Goal: Task Accomplishment & Management: Manage account settings

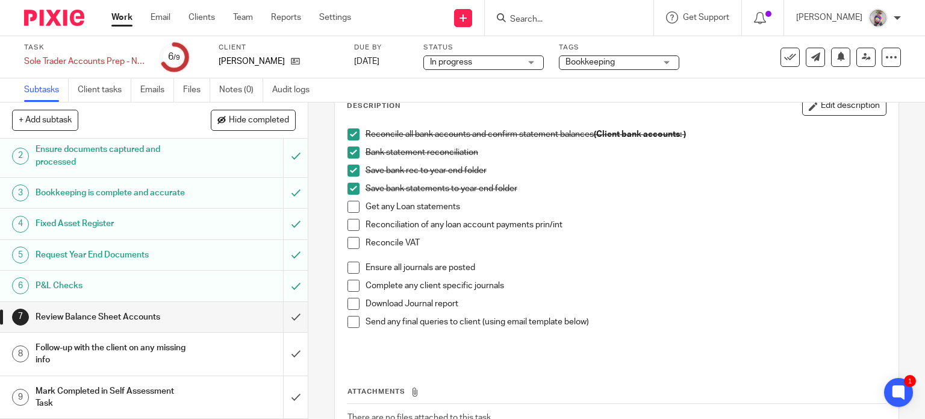
scroll to position [46, 0]
click at [140, 346] on h1 "Follow-up with the client on any missing info" at bounding box center [114, 354] width 157 height 31
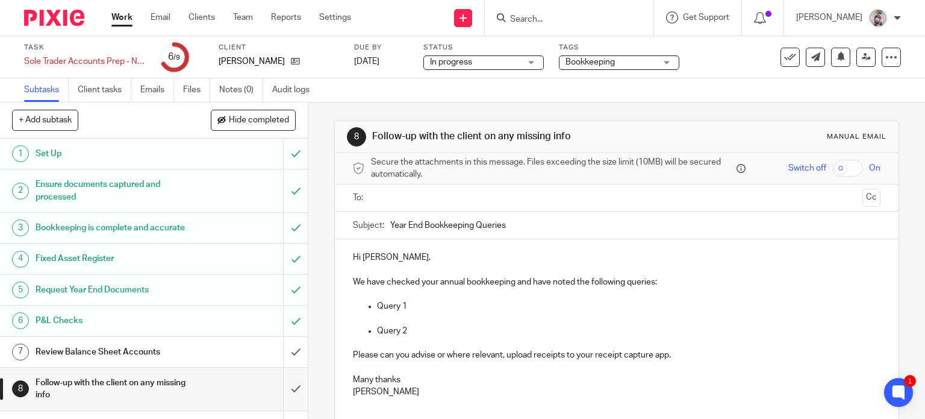
click at [381, 198] on input "text" at bounding box center [616, 198] width 483 height 14
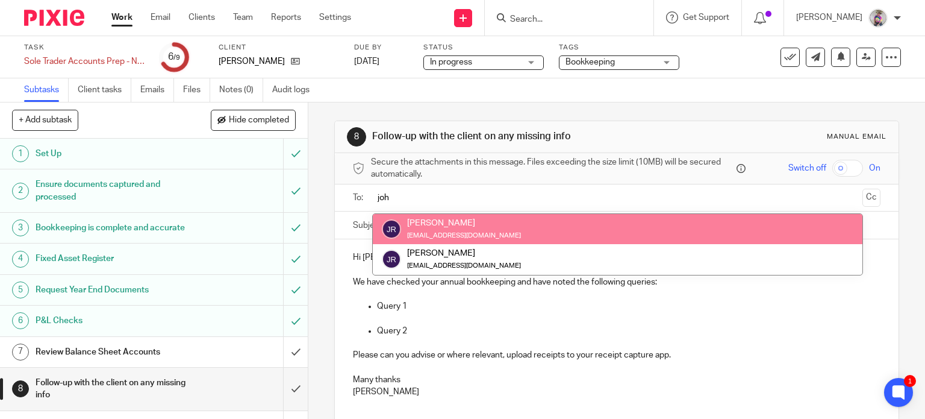
type input "joh"
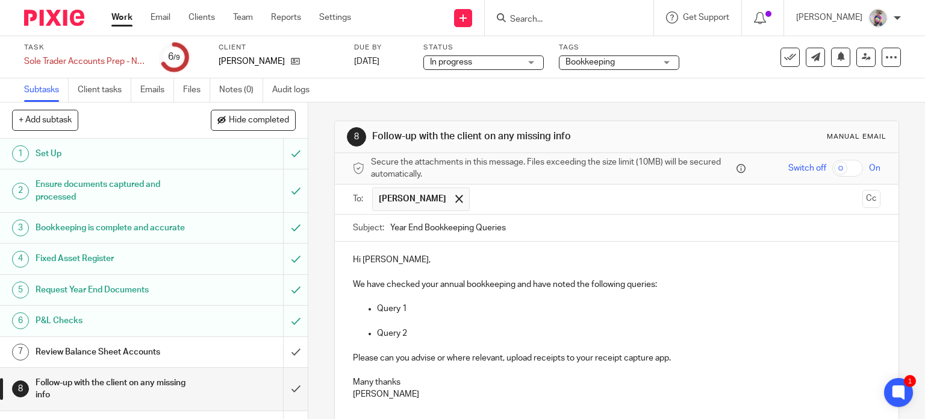
click at [672, 286] on p "We have checked your annual bookkeeping and have noted the following queries:" at bounding box center [617, 290] width 528 height 25
click at [419, 301] on p "We have checked your annual bookkeeping and have noted the following queries:" at bounding box center [617, 290] width 528 height 25
click at [412, 311] on p "Query 1" at bounding box center [629, 308] width 504 height 12
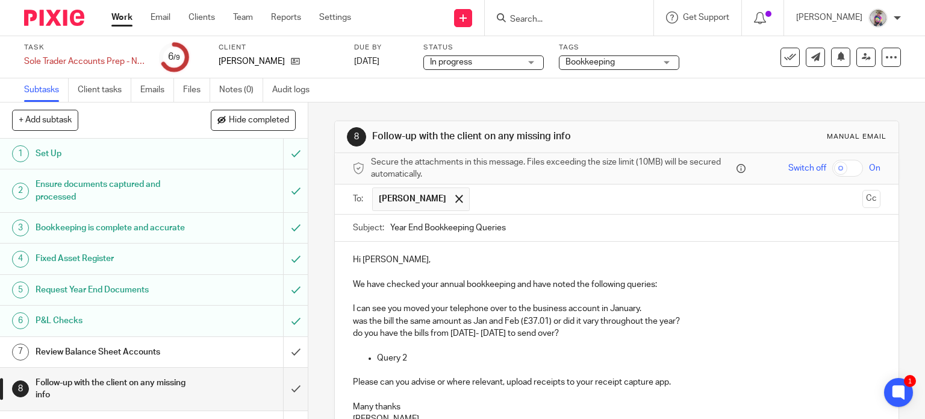
click at [427, 364] on p "Please can you advise or where relevant, upload receipts to your receipt captur…" at bounding box center [617, 376] width 528 height 25
click at [419, 358] on p "Query 2" at bounding box center [629, 358] width 504 height 12
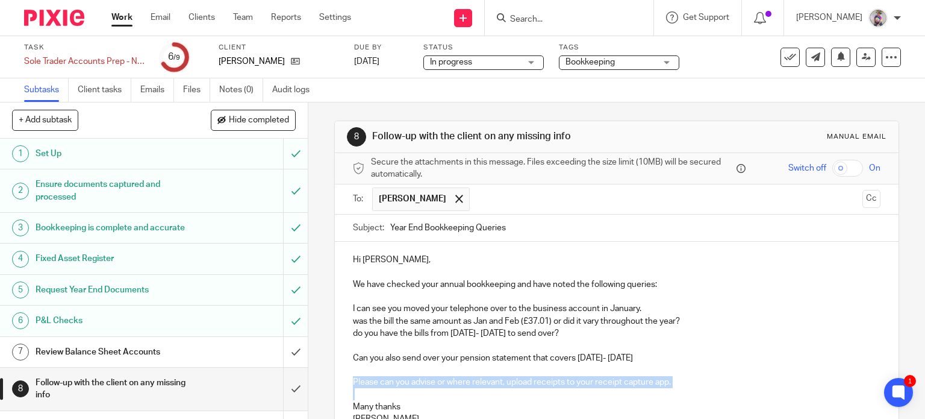
drag, startPoint x: 348, startPoint y: 380, endPoint x: 672, endPoint y: 388, distance: 324.8
click at [672, 388] on div "Hi John, We have checked your annual bookkeeping and have noted the following q…" at bounding box center [617, 344] width 565 height 204
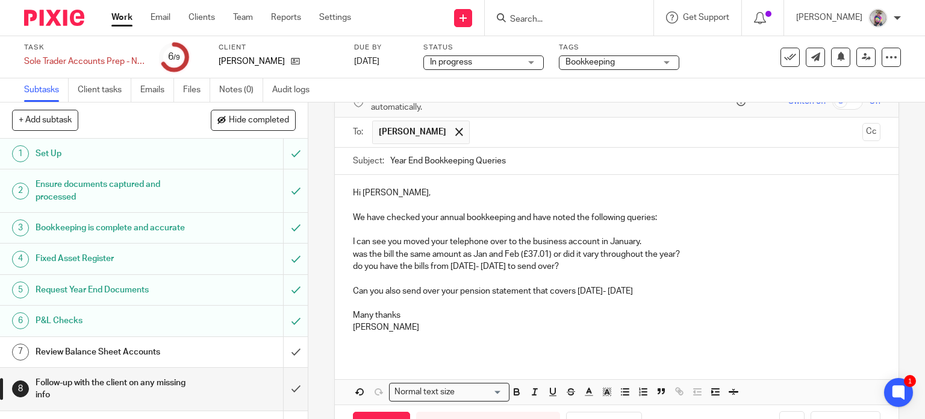
scroll to position [70, 0]
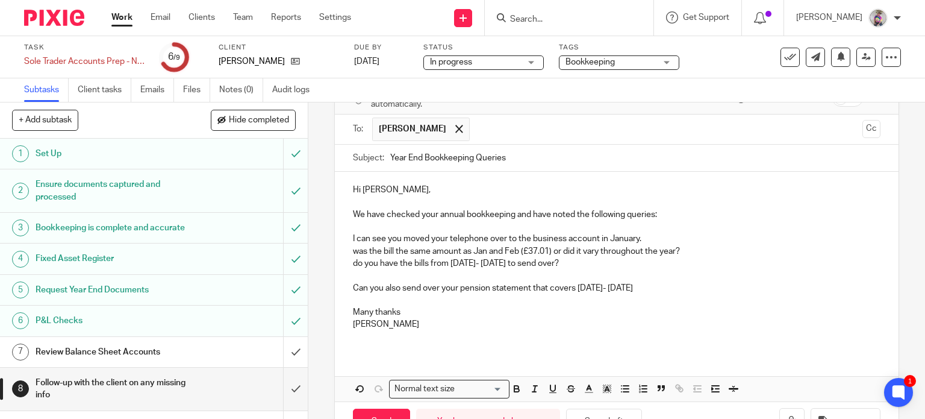
click at [578, 286] on p "Can you also send over your pension statement that covers apr24- Mar25" at bounding box center [617, 288] width 528 height 12
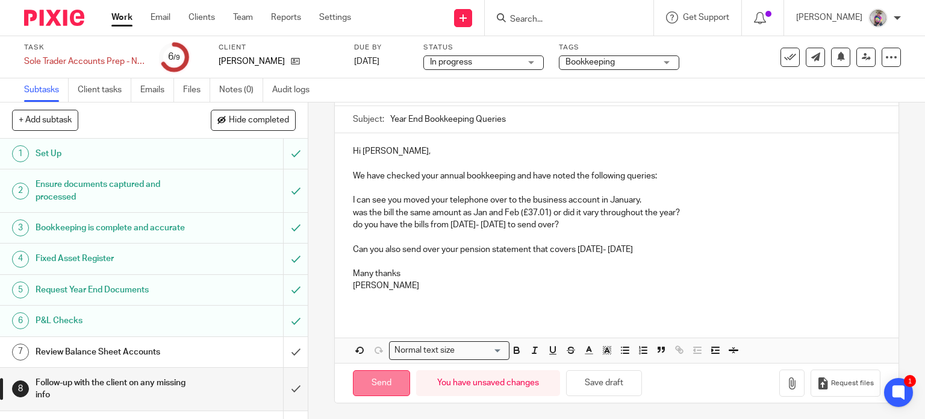
click at [381, 384] on input "Send" at bounding box center [381, 383] width 57 height 26
type input "Sent"
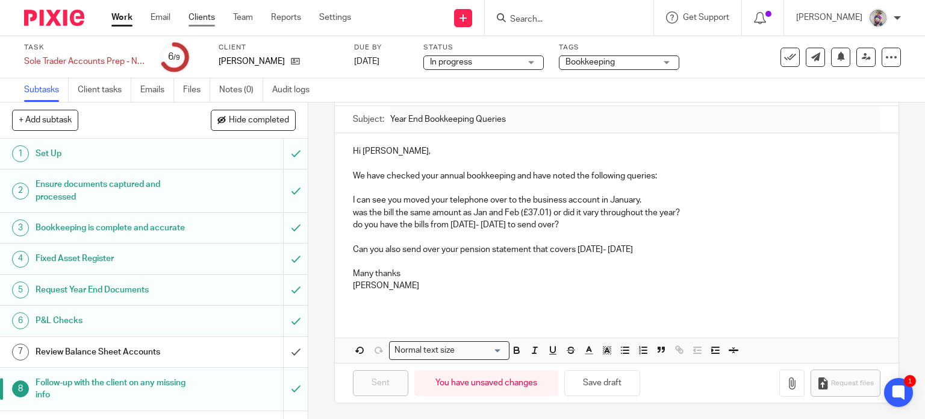
click at [202, 18] on link "Clients" at bounding box center [202, 17] width 27 height 12
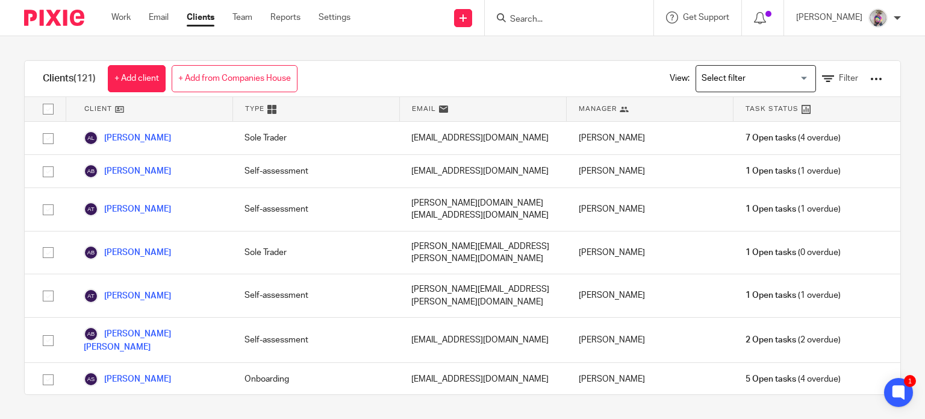
click at [786, 77] on input "Search for option" at bounding box center [753, 78] width 111 height 21
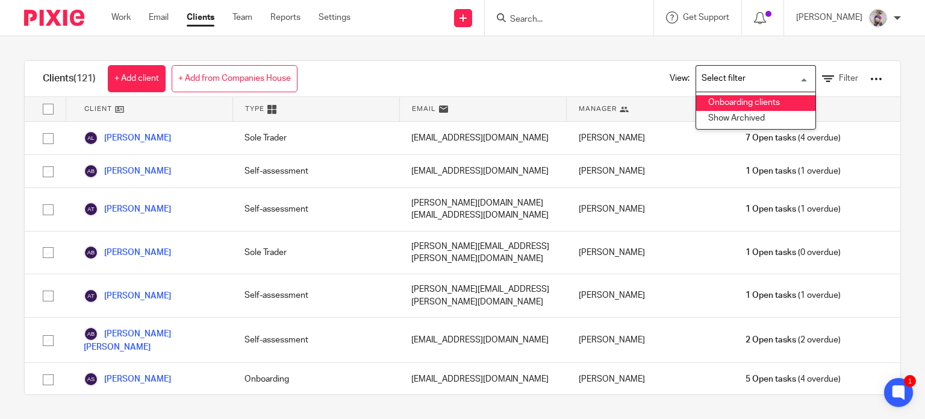
click at [557, 73] on div "Clients (121) + Add client + Add from Companies House View: Loading... Onboardi…" at bounding box center [463, 79] width 876 height 36
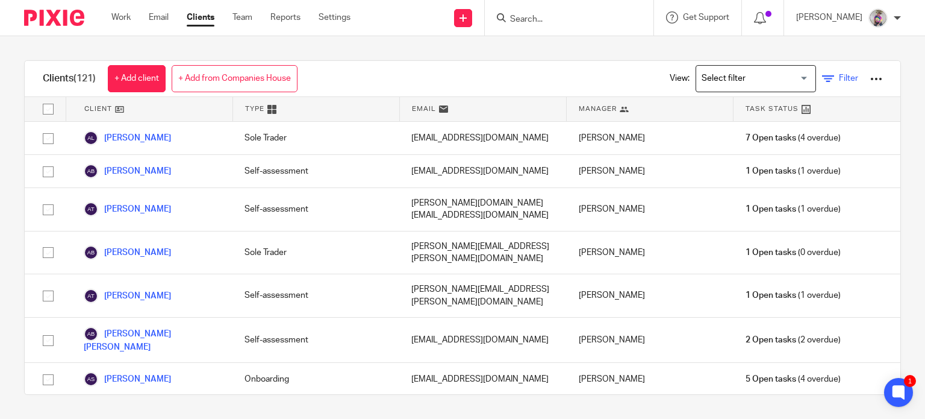
click at [839, 77] on span "Filter" at bounding box center [848, 78] width 19 height 8
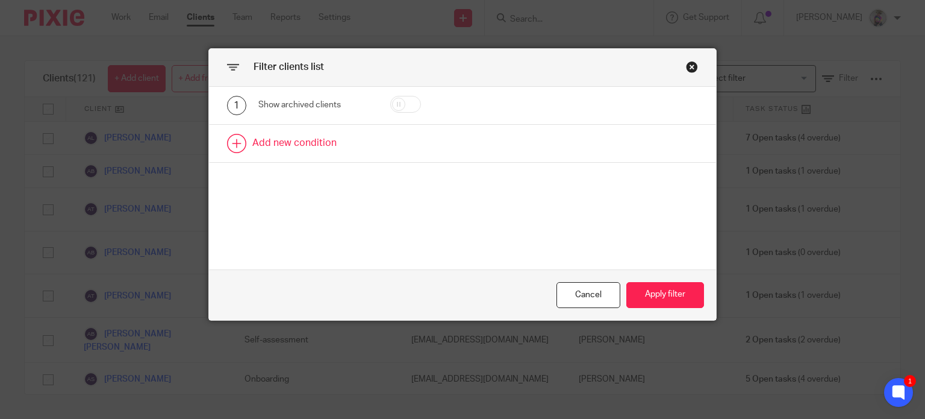
click at [270, 141] on link at bounding box center [463, 143] width 508 height 37
click at [357, 146] on div "Field" at bounding box center [314, 147] width 113 height 27
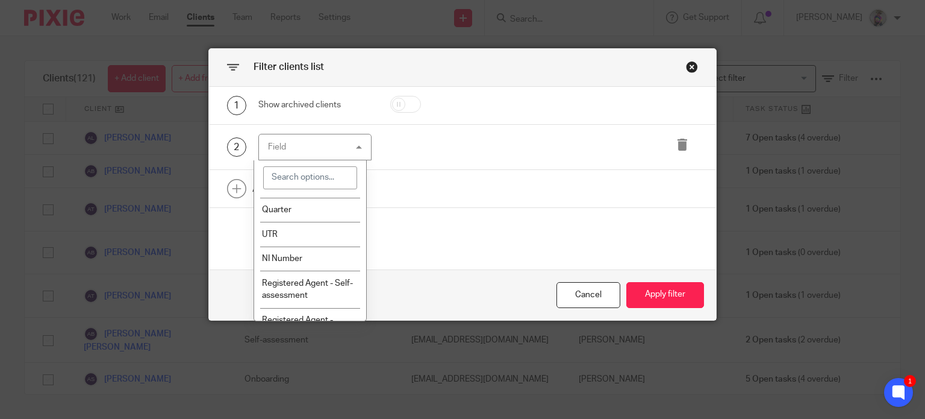
scroll to position [525, 0]
click at [294, 196] on li "VAT No." at bounding box center [310, 184] width 112 height 25
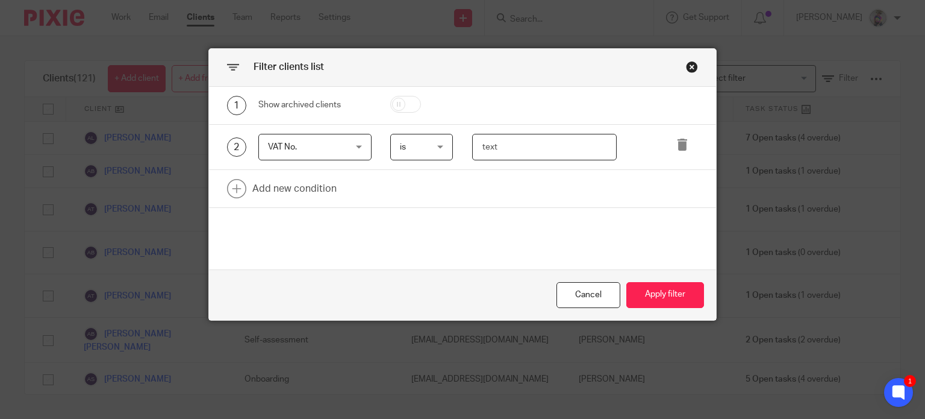
click at [494, 144] on input "text" at bounding box center [544, 147] width 145 height 27
click at [503, 146] on input "text" at bounding box center [544, 147] width 145 height 27
type input "a"
click at [435, 149] on span "is" at bounding box center [421, 146] width 42 height 25
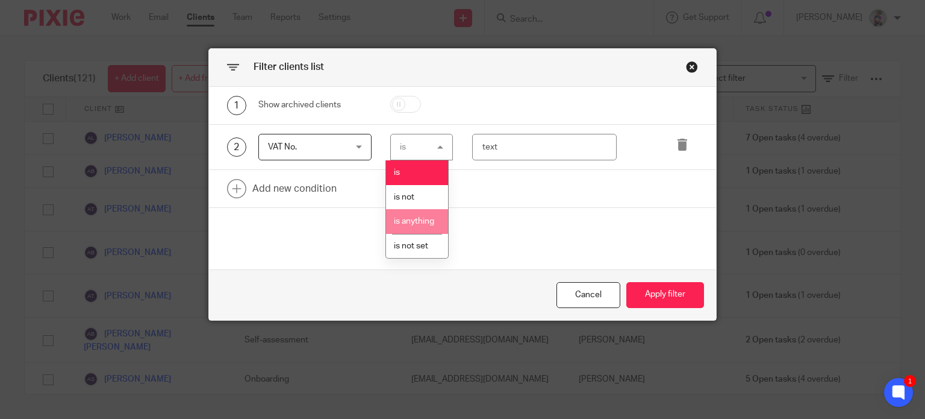
click at [416, 225] on span "is anything" at bounding box center [414, 221] width 40 height 8
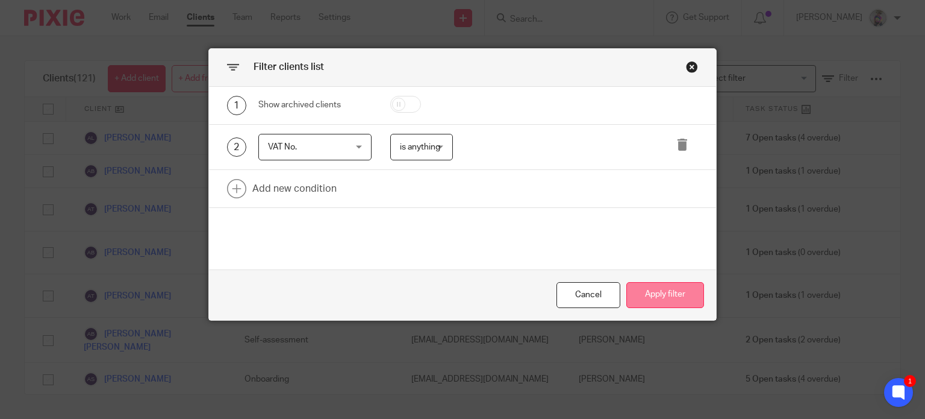
click at [664, 295] on button "Apply filter" at bounding box center [666, 295] width 78 height 26
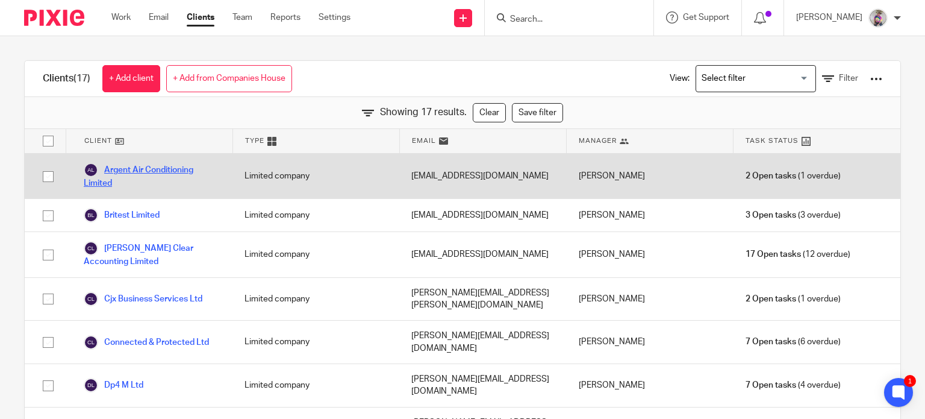
click at [153, 166] on link "Argent Air Conditioning Limited" at bounding box center [152, 176] width 137 height 27
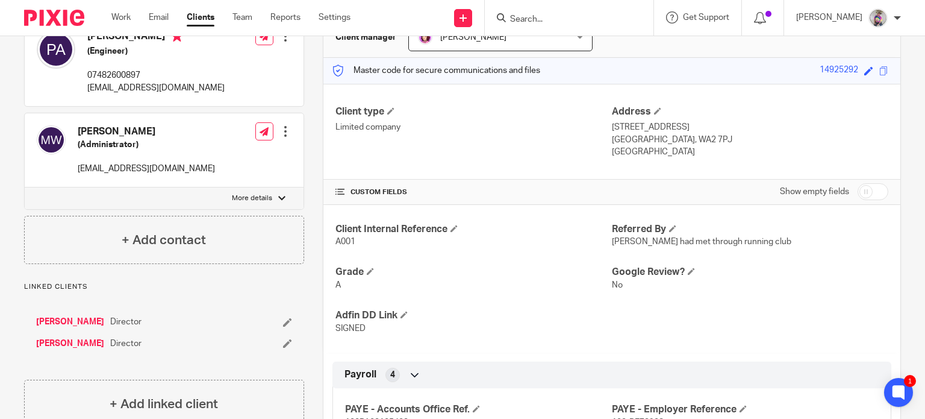
scroll to position [132, 0]
click at [858, 189] on input "checkbox" at bounding box center [873, 192] width 31 height 17
checkbox input "true"
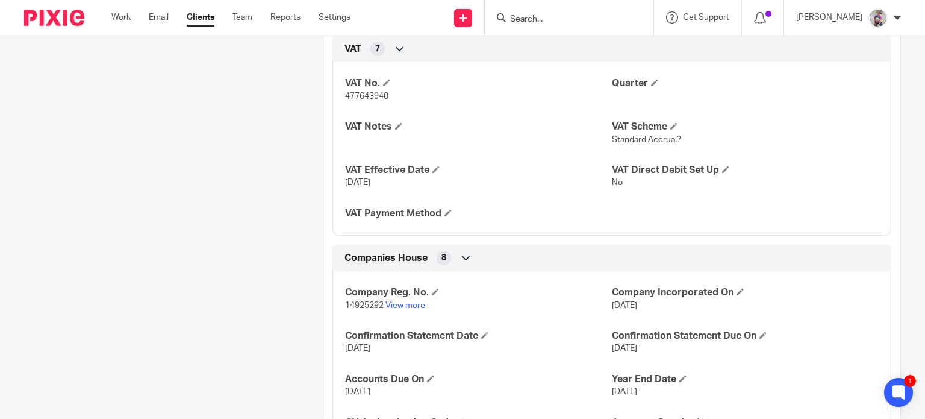
scroll to position [1211, 0]
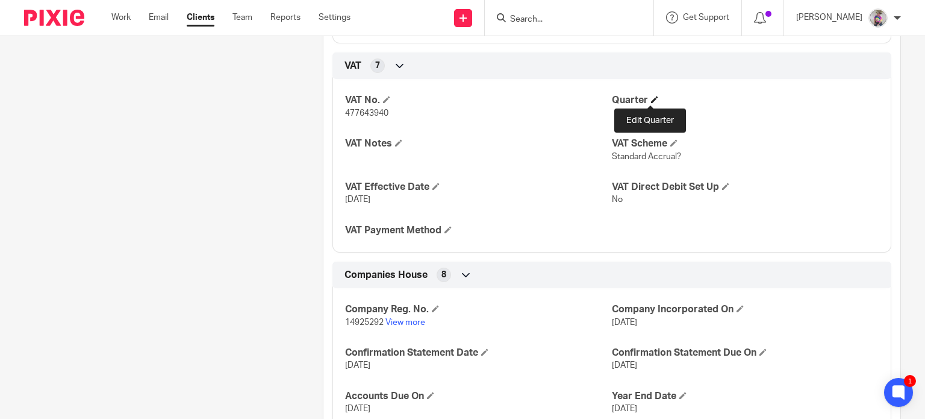
click at [651, 99] on span at bounding box center [654, 99] width 7 height 7
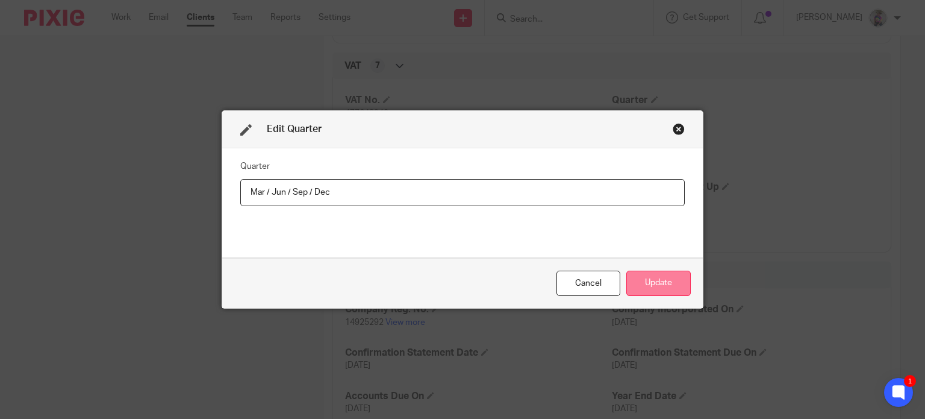
type input "Mar / Jun / Sep / Dec"
click at [648, 286] on button "Update" at bounding box center [659, 284] width 64 height 26
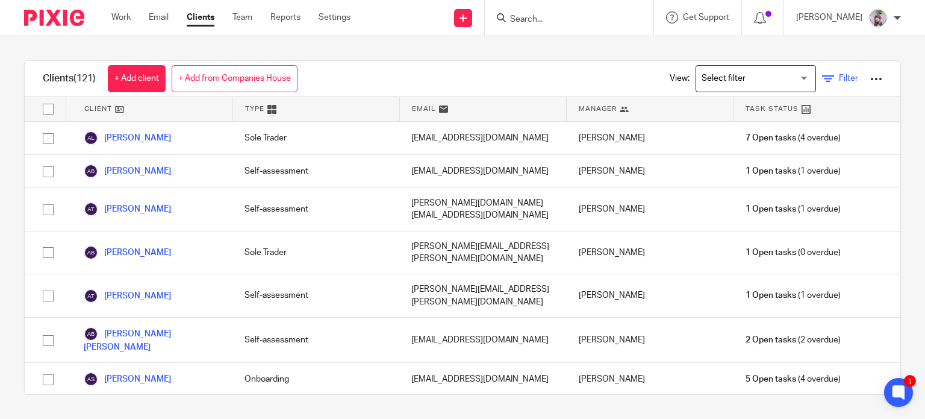
click at [822, 79] on link "Filter" at bounding box center [840, 78] width 36 height 13
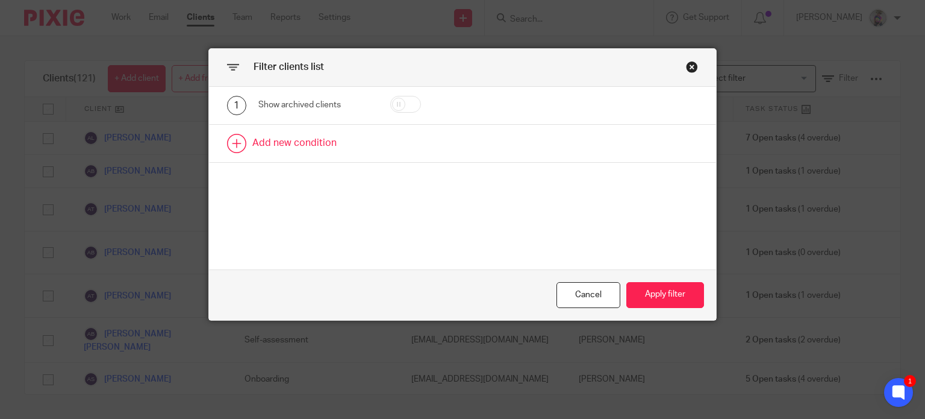
click at [300, 141] on link at bounding box center [463, 143] width 508 height 37
click at [352, 146] on div "Field" at bounding box center [314, 147] width 113 height 27
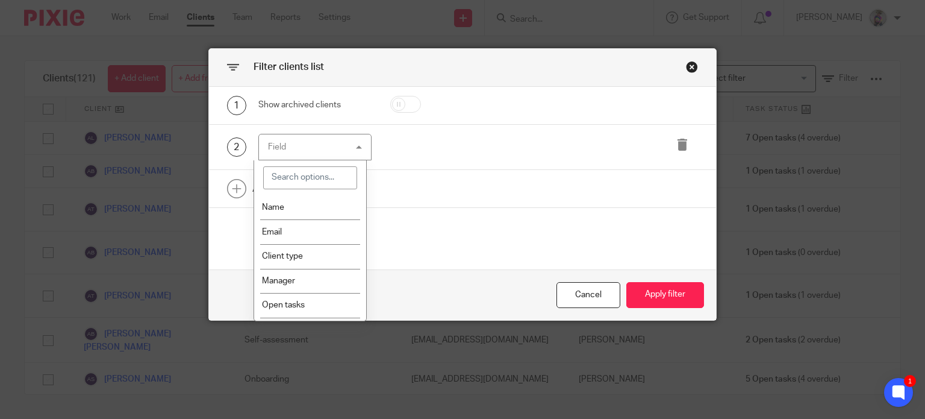
type input "c"
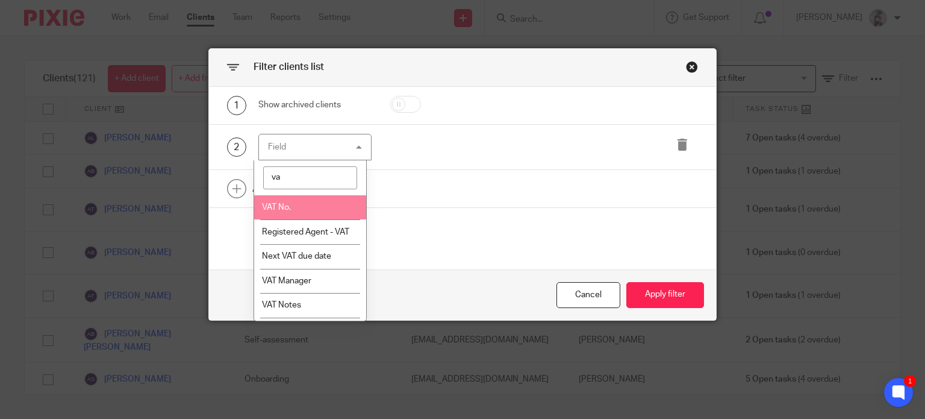
type input "va"
click at [282, 210] on span "VAT No." at bounding box center [276, 207] width 29 height 8
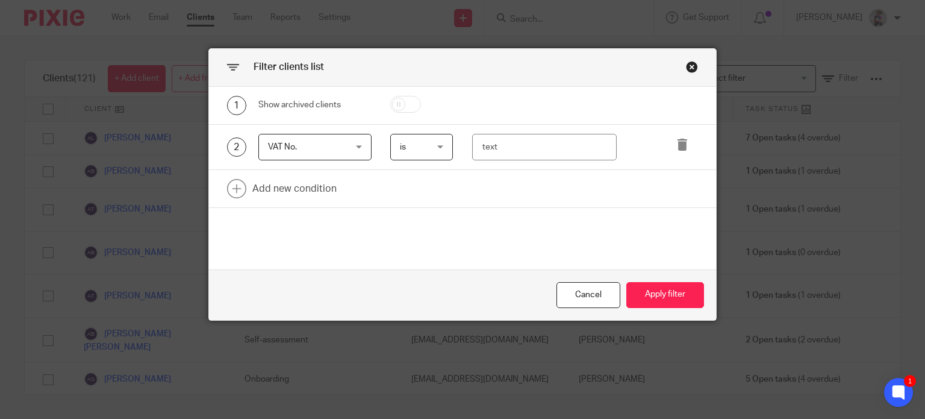
click at [437, 146] on div "is is" at bounding box center [421, 147] width 63 height 27
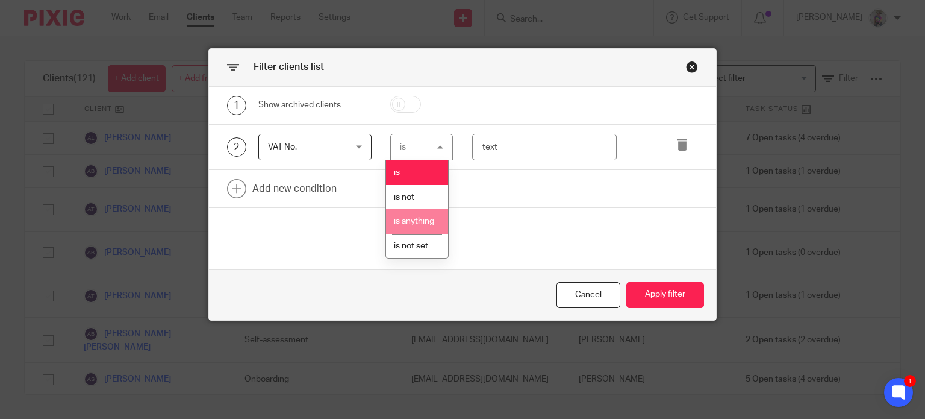
click at [416, 227] on li "is anything" at bounding box center [417, 221] width 62 height 25
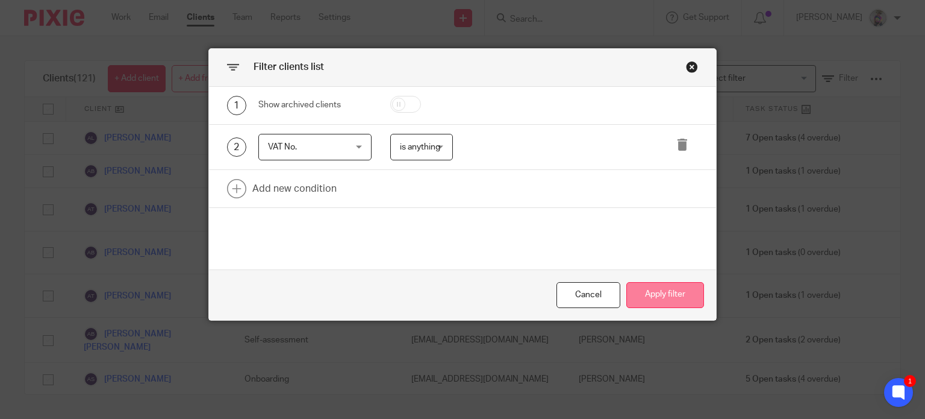
click at [668, 292] on button "Apply filter" at bounding box center [666, 295] width 78 height 26
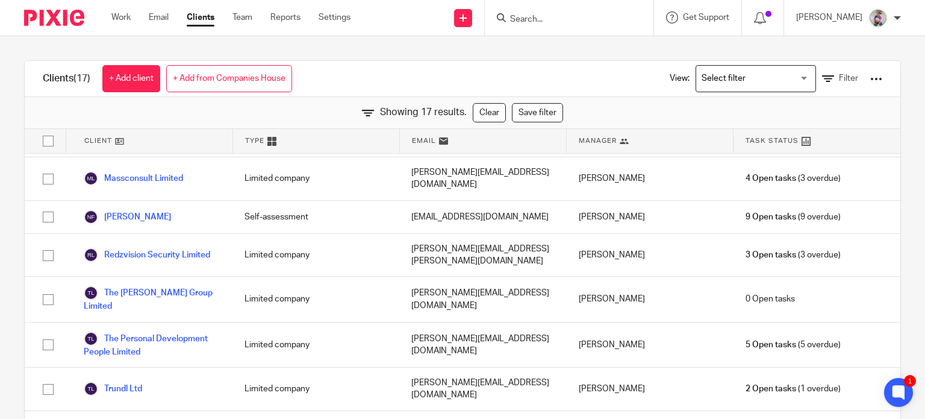
scroll to position [31, 0]
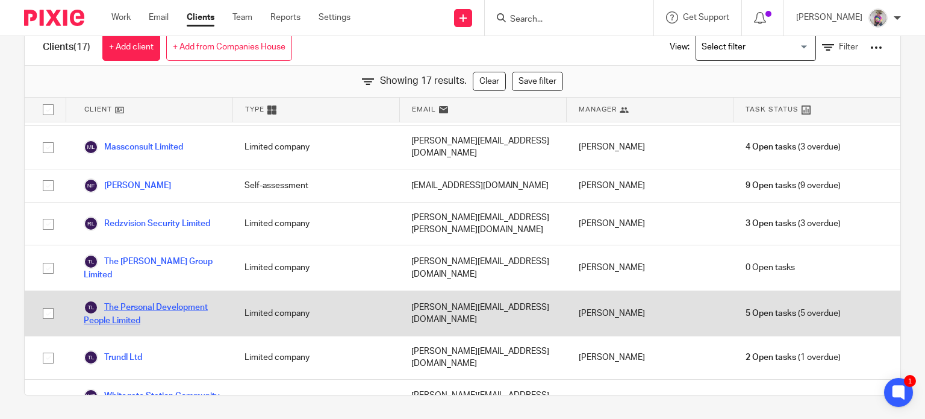
click at [157, 300] on link "The Personal Development People Limited" at bounding box center [152, 313] width 137 height 27
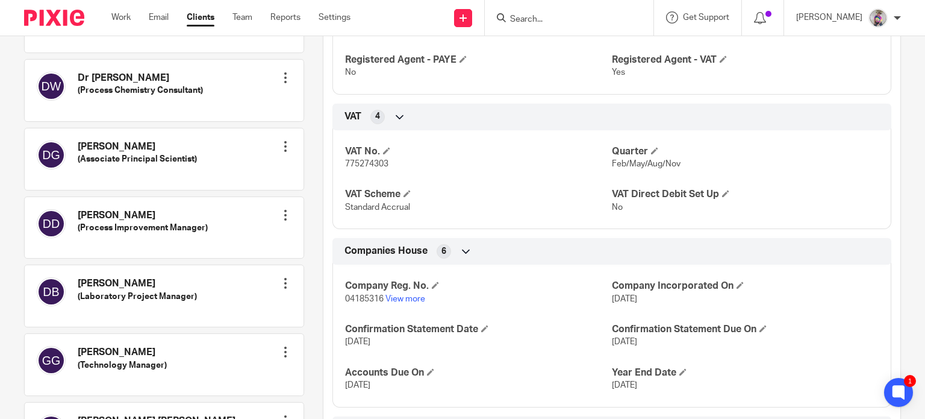
scroll to position [476, 0]
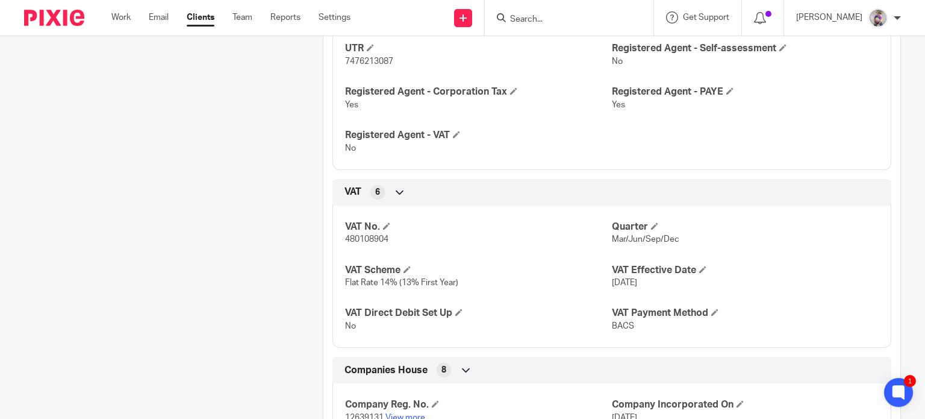
scroll to position [670, 0]
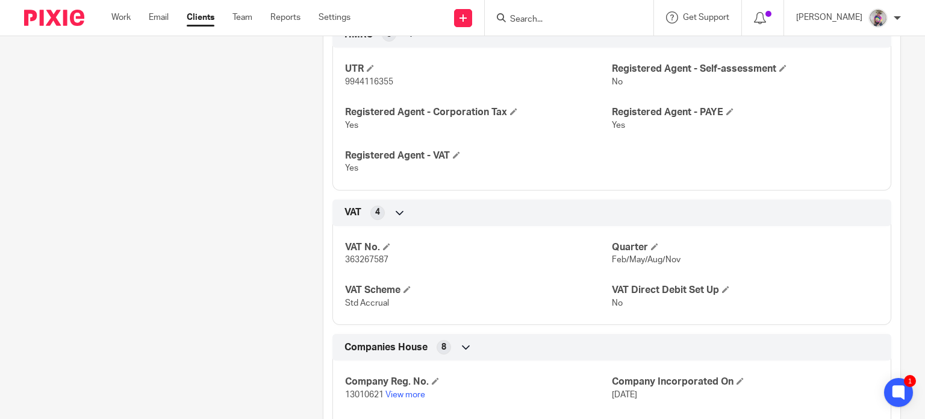
scroll to position [700, 0]
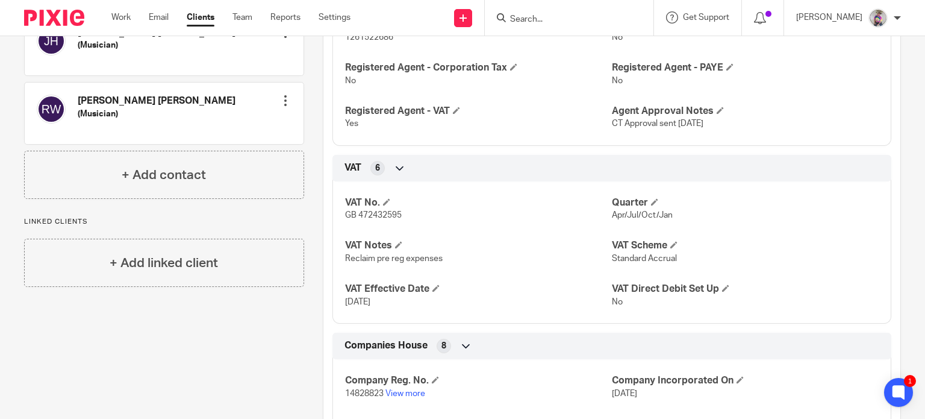
scroll to position [478, 0]
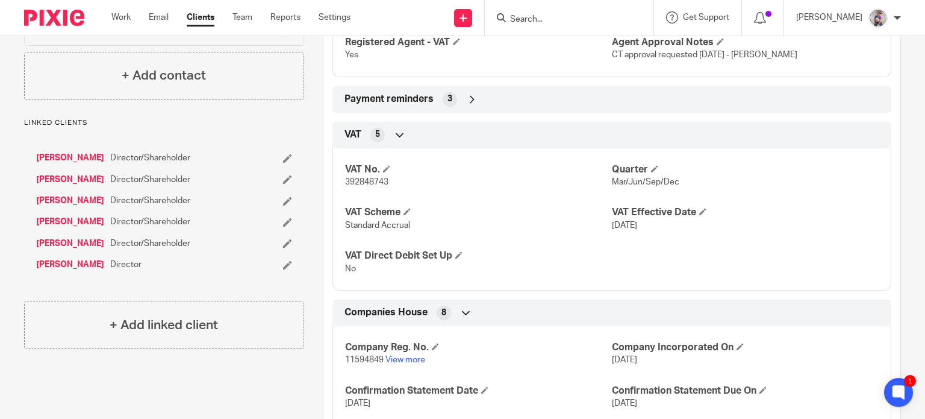
scroll to position [809, 0]
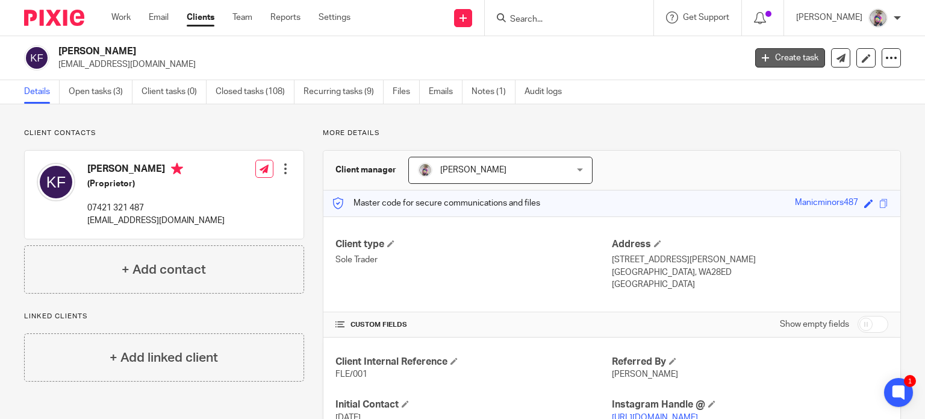
click at [765, 63] on link "Create task" at bounding box center [791, 57] width 70 height 19
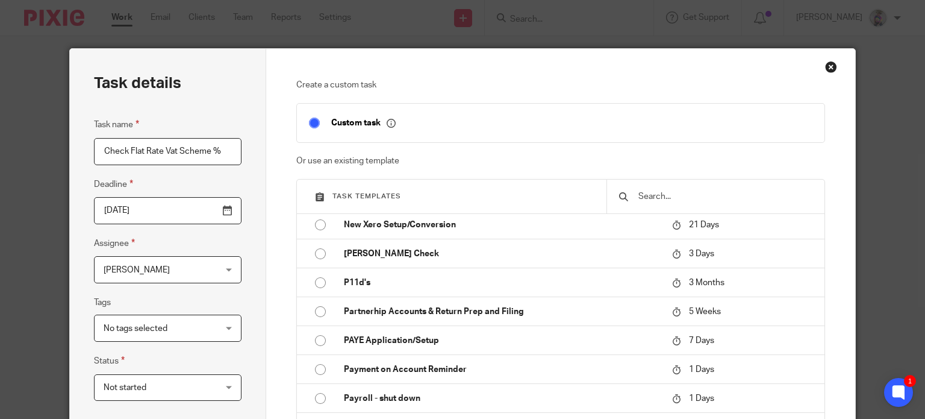
type input "Check Flat Rate Vat Scheme %"
click at [157, 216] on input "2025-08-19" at bounding box center [168, 210] width 148 height 27
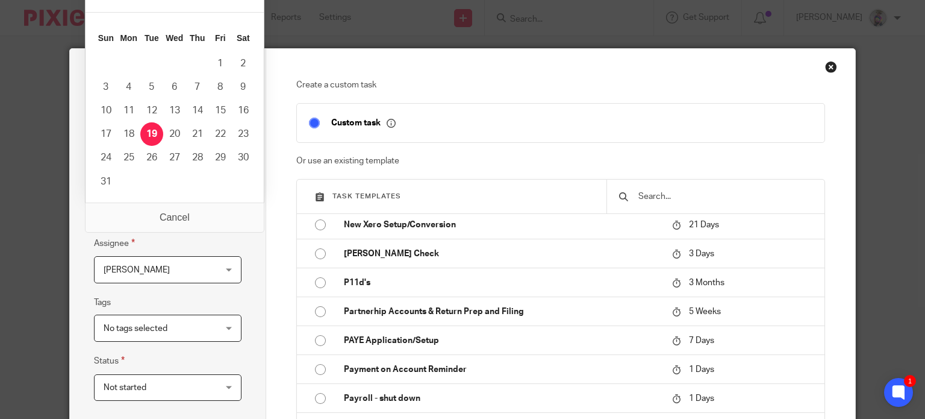
scroll to position [81, 0]
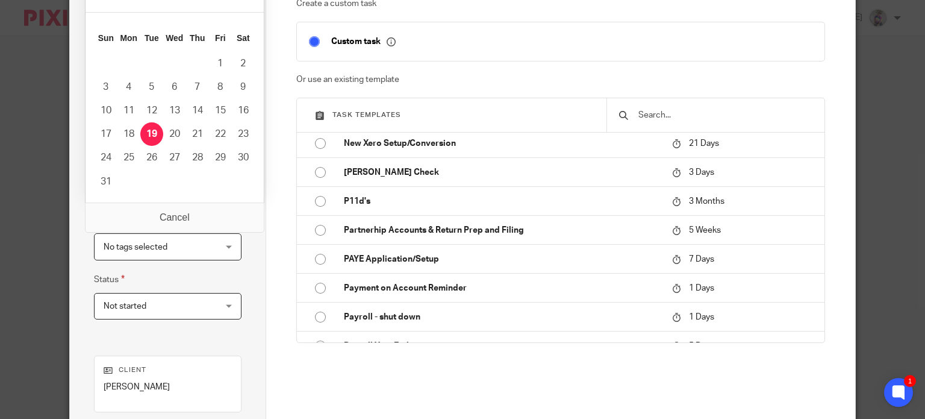
click at [283, 265] on div "Create a custom task Custom task Or use an existing template Task templates 8-W…" at bounding box center [560, 254] width 589 height 574
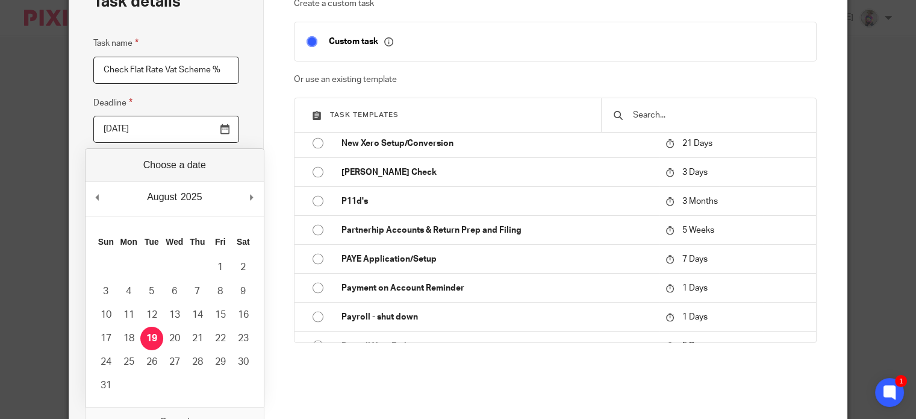
click at [218, 134] on input "2025-08-19" at bounding box center [166, 129] width 146 height 27
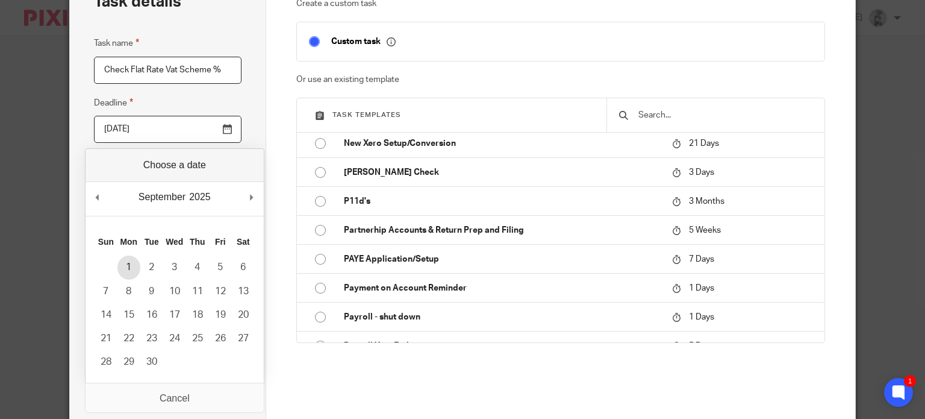
type input "2025-09-01"
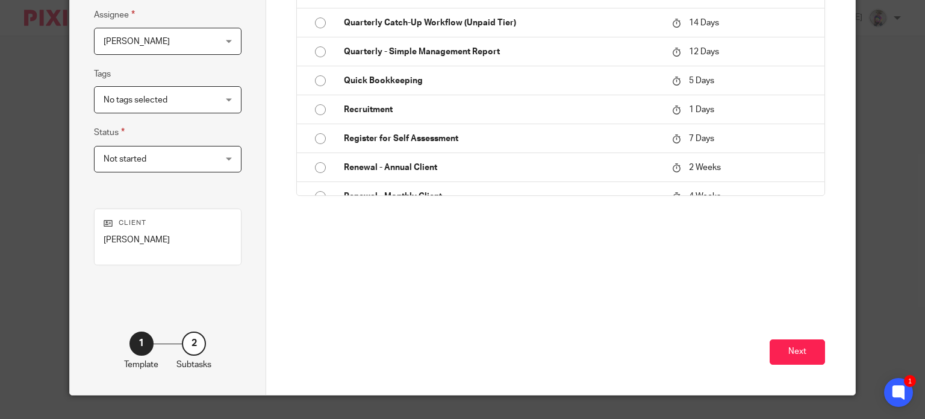
scroll to position [252, 0]
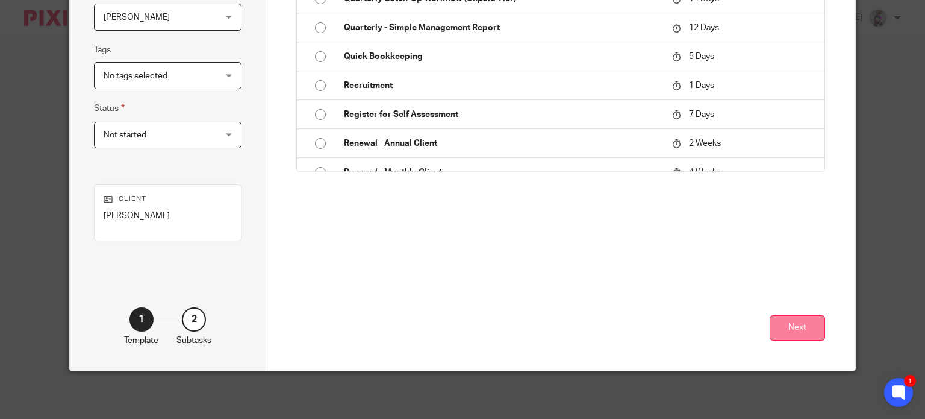
click at [805, 328] on button "Next" at bounding box center [797, 328] width 55 height 26
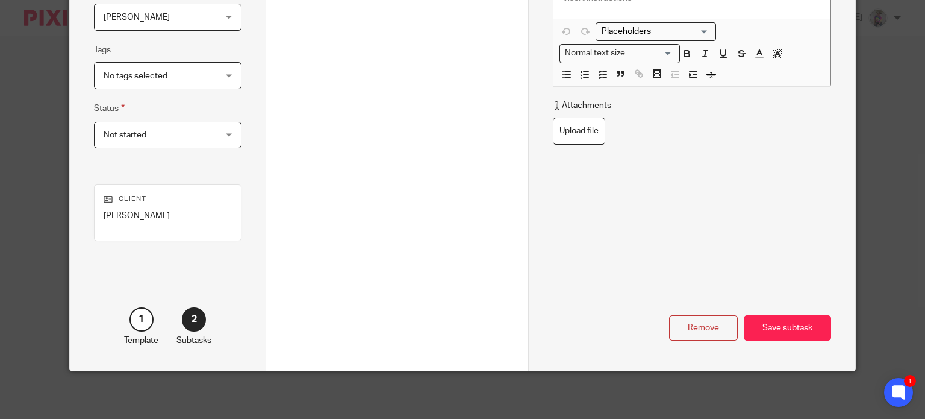
click at [805, 328] on div "Save subtask" at bounding box center [787, 328] width 87 height 26
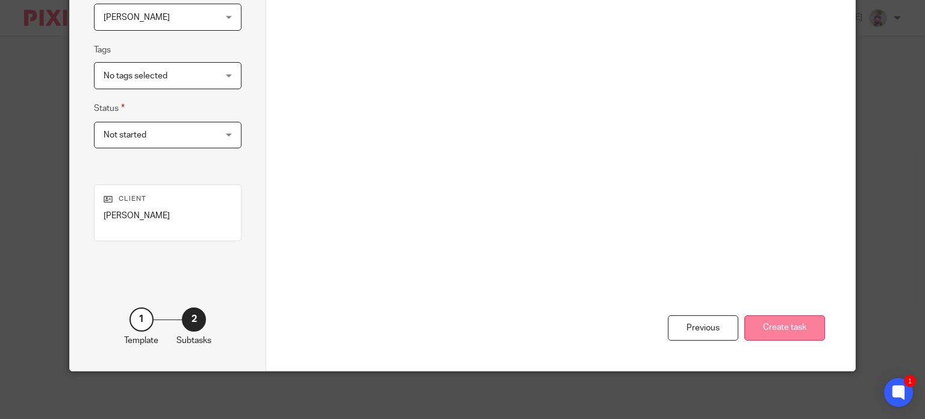
click at [773, 330] on button "Create task" at bounding box center [785, 328] width 81 height 26
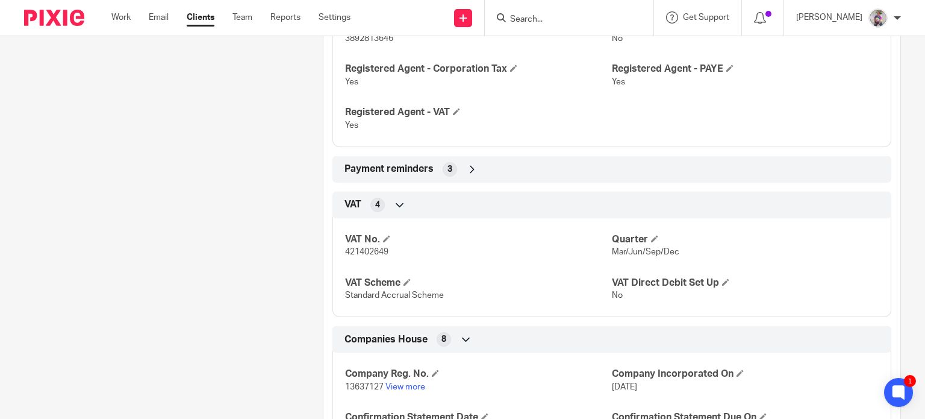
scroll to position [694, 0]
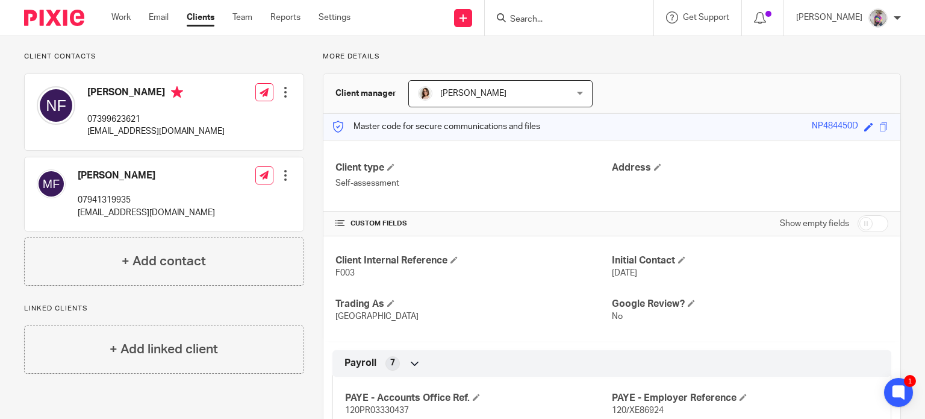
scroll to position [71, 0]
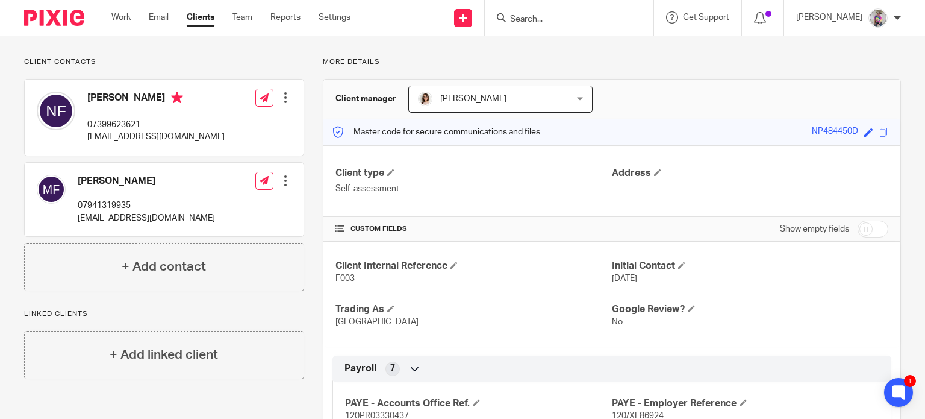
click at [859, 233] on input "checkbox" at bounding box center [873, 229] width 31 height 17
checkbox input "true"
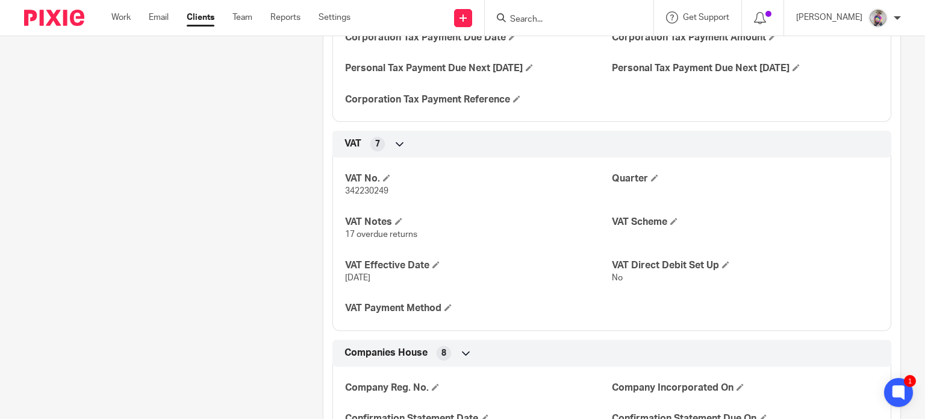
scroll to position [1125, 0]
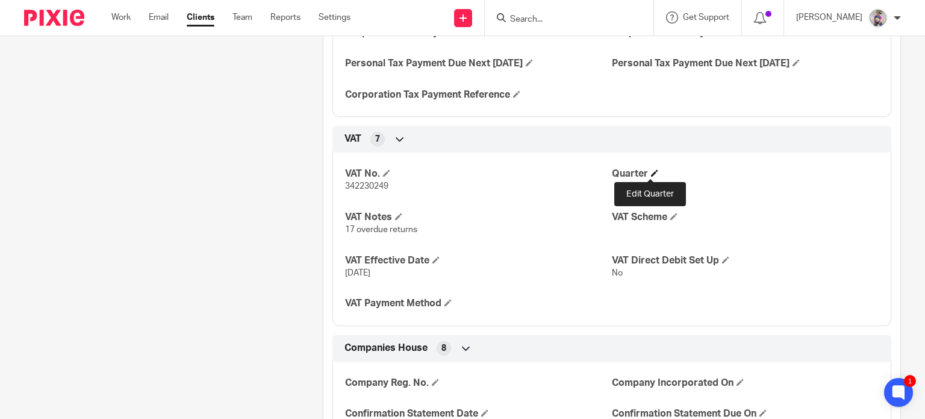
click at [651, 171] on span at bounding box center [654, 172] width 7 height 7
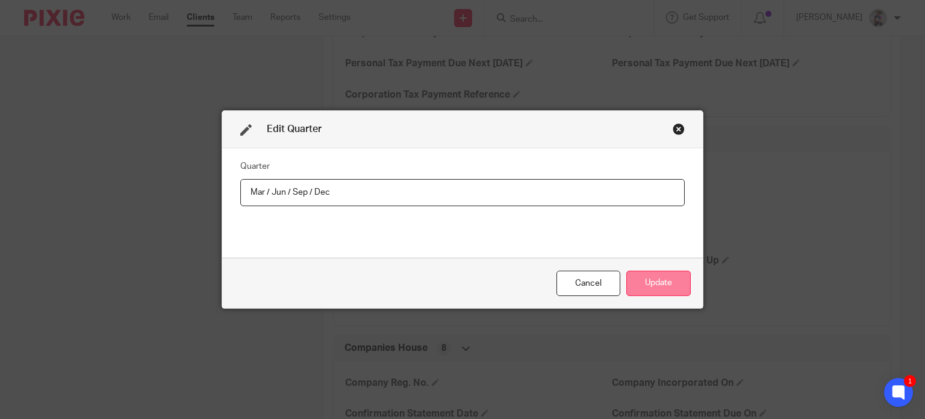
type input "Mar / Jun / Sep / Dec"
click at [656, 284] on button "Update" at bounding box center [659, 284] width 64 height 26
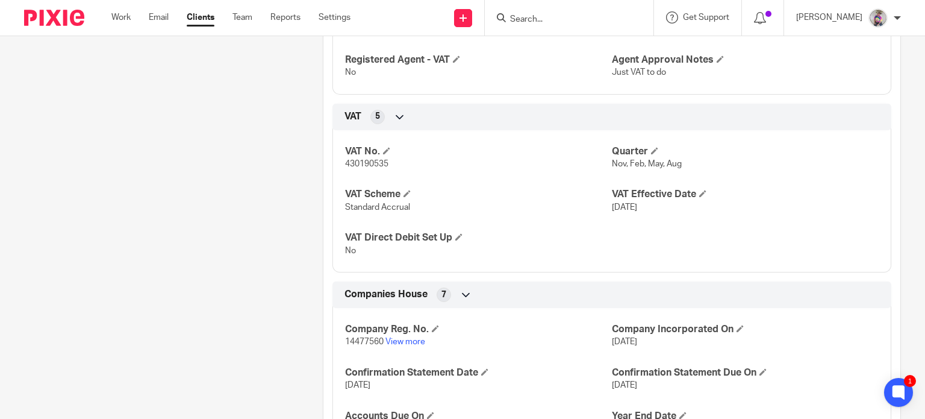
scroll to position [672, 0]
click at [651, 147] on span at bounding box center [654, 150] width 7 height 7
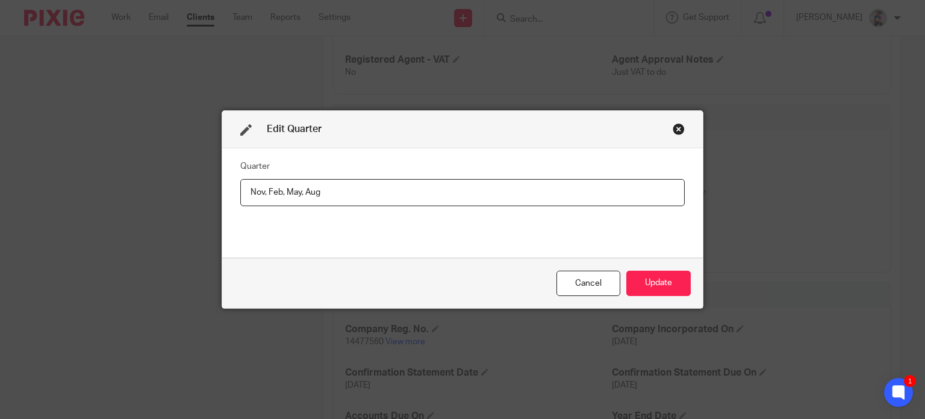
drag, startPoint x: 265, startPoint y: 192, endPoint x: 182, endPoint y: 195, distance: 83.2
click at [182, 195] on div "Edit Quarter Quarter Nov, Feb, May, Aug Cancel Update" at bounding box center [462, 209] width 925 height 419
type input "Feb / May / Aug / Nov"
click at [643, 276] on button "Update" at bounding box center [659, 284] width 64 height 26
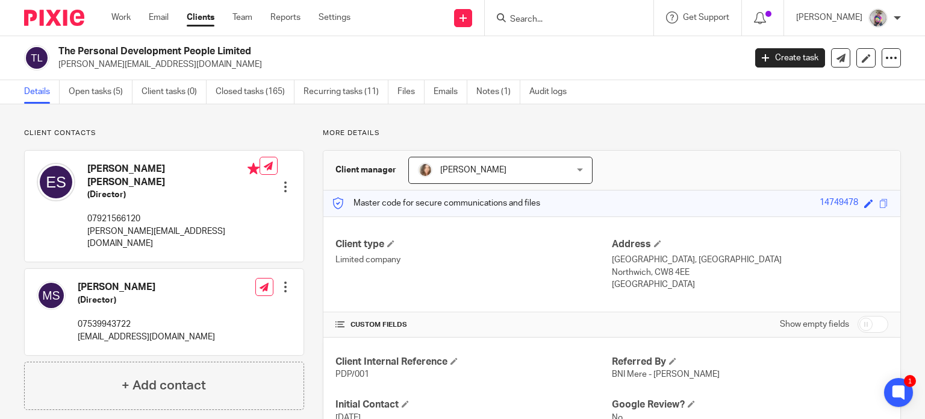
click at [324, 187] on div "Client manager Charlene Dalton Charlene Dalton Caroline Carter Charlene Dalton …" at bounding box center [612, 171] width 577 height 40
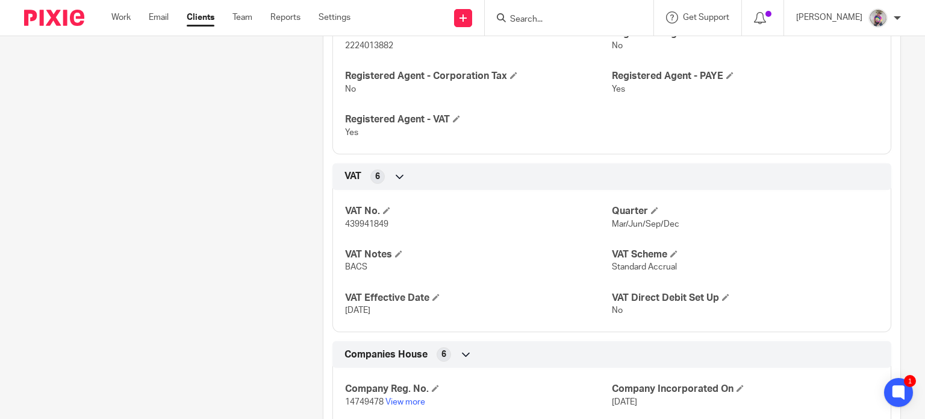
scroll to position [645, 0]
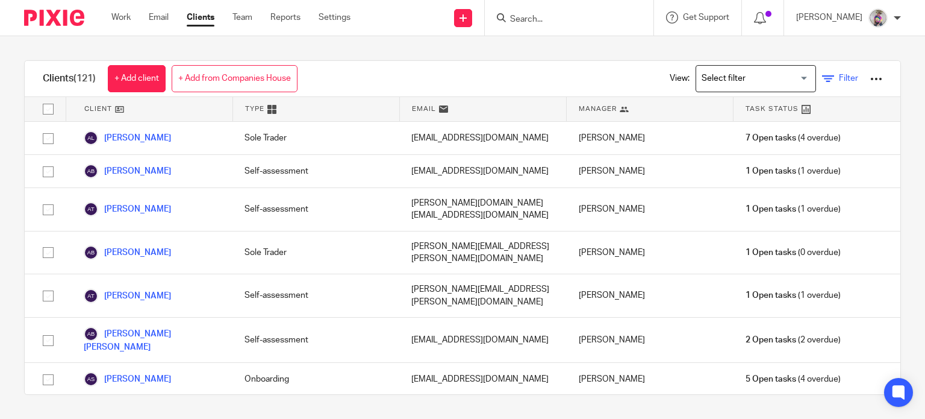
click at [822, 78] on icon at bounding box center [828, 79] width 12 height 12
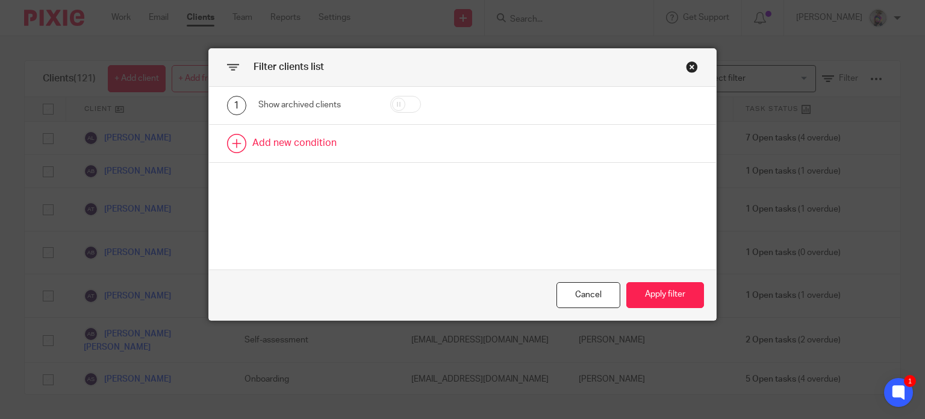
click at [345, 146] on link at bounding box center [463, 143] width 508 height 37
click at [324, 152] on div "Field" at bounding box center [309, 146] width 83 height 25
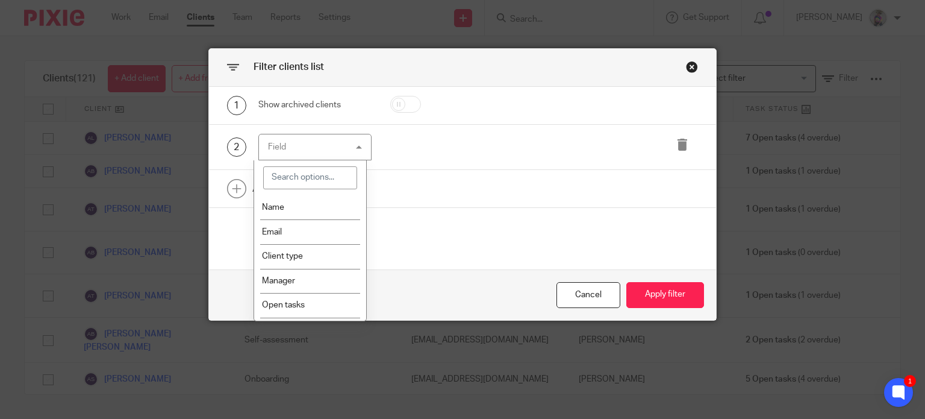
type input "c"
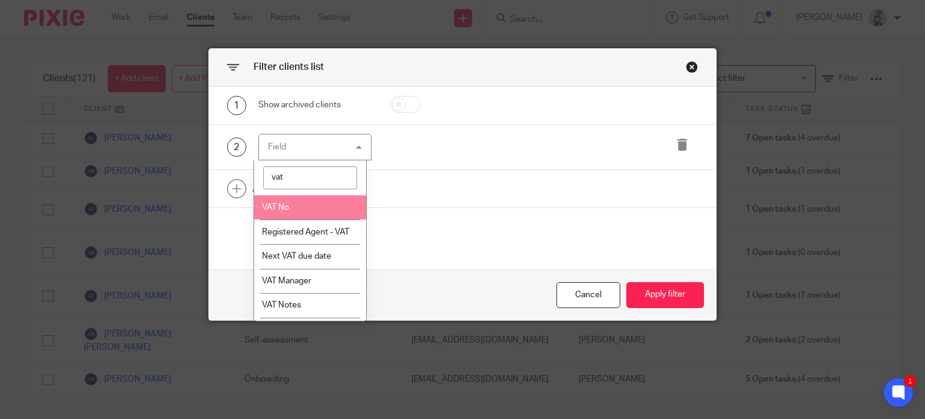
type input "vat"
click at [275, 209] on span "VAT No." at bounding box center [276, 207] width 29 height 8
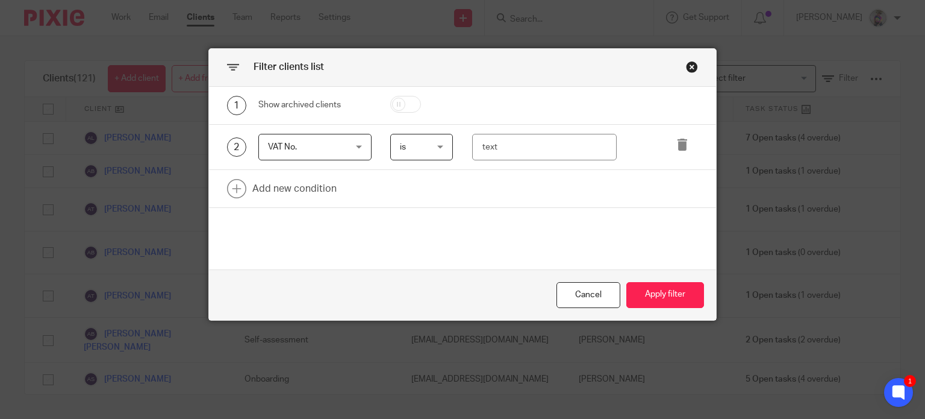
click at [434, 146] on span "is" at bounding box center [421, 146] width 42 height 25
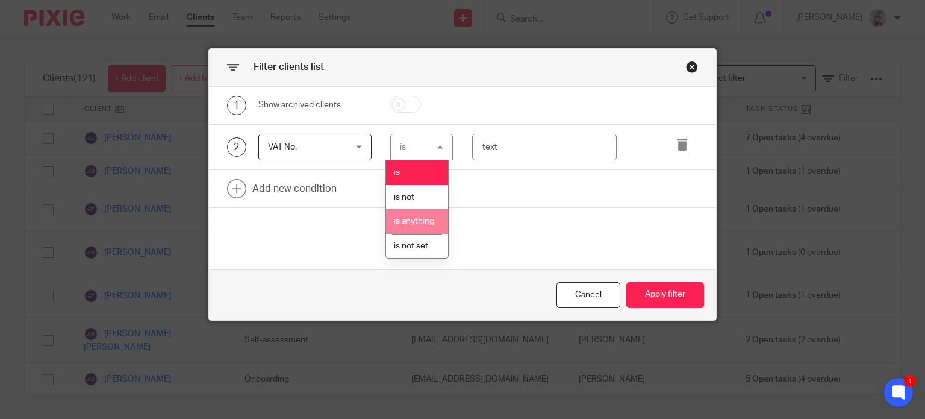
click at [415, 226] on li "is anything" at bounding box center [417, 221] width 62 height 25
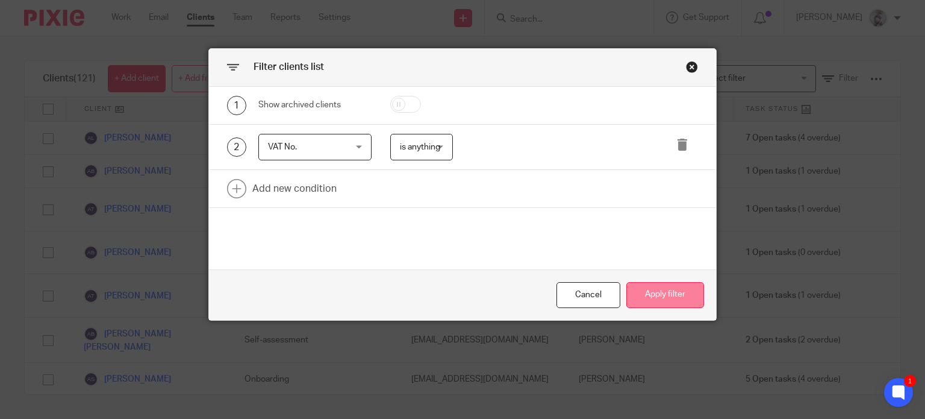
click at [656, 295] on button "Apply filter" at bounding box center [666, 295] width 78 height 26
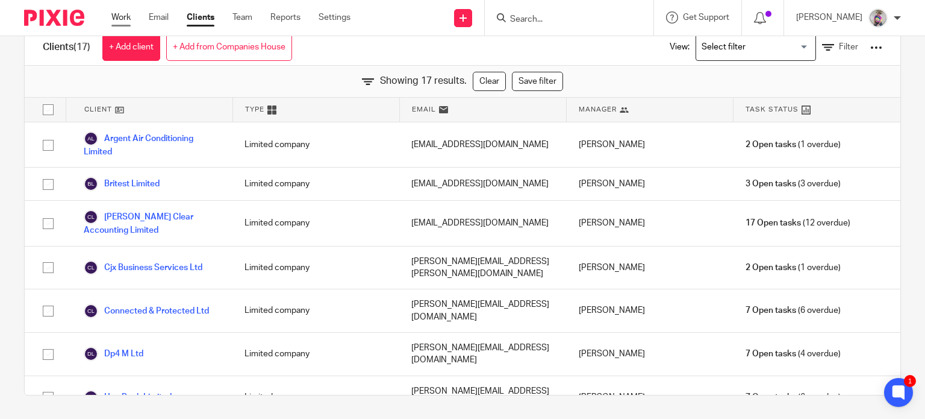
click at [121, 14] on link "Work" at bounding box center [120, 17] width 19 height 12
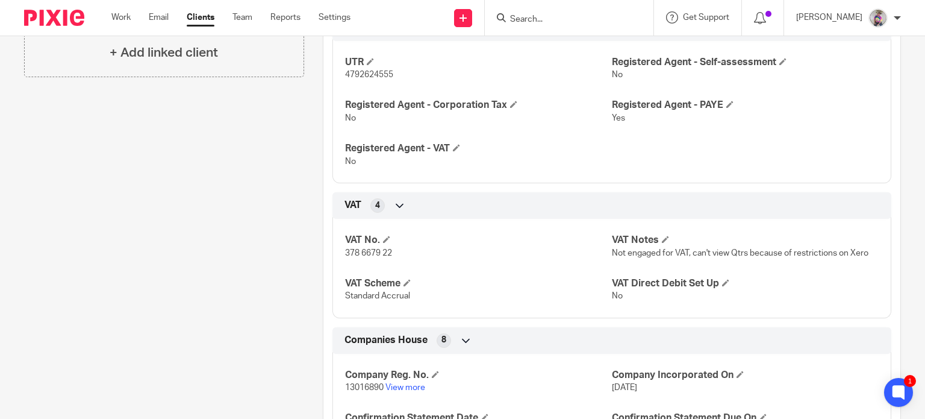
scroll to position [617, 0]
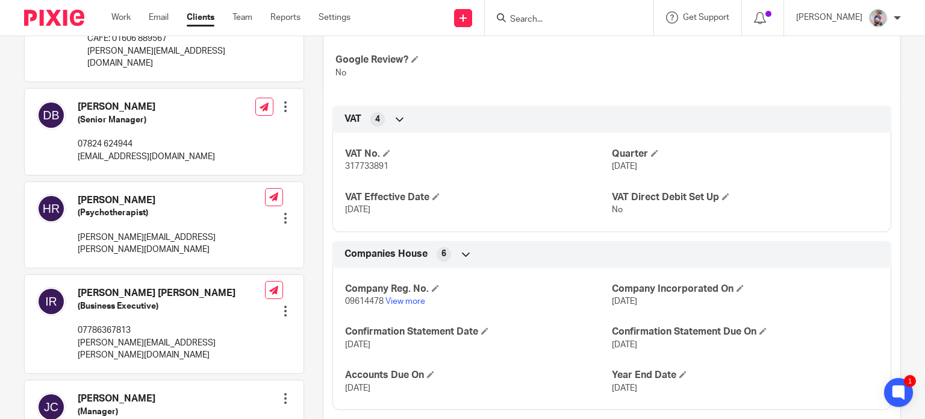
scroll to position [334, 0]
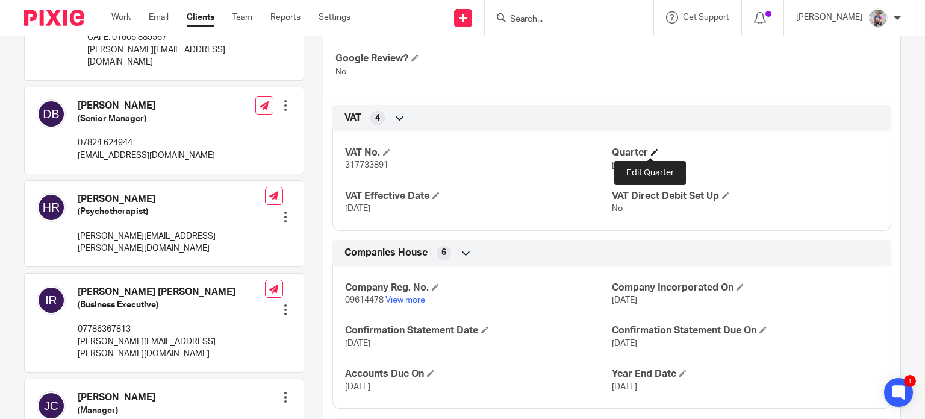
click at [651, 152] on span at bounding box center [654, 151] width 7 height 7
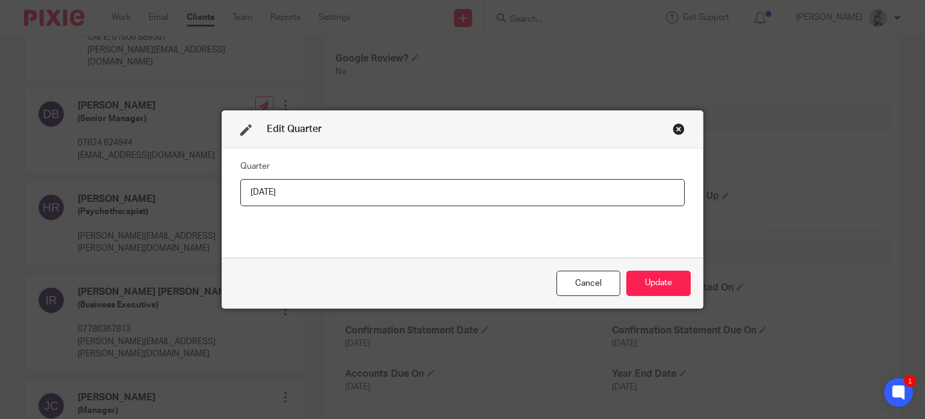
drag, startPoint x: 329, startPoint y: 192, endPoint x: 192, endPoint y: 202, distance: 137.2
click at [192, 202] on div "Edit Quarter Quarter 31/05/2024 Cancel Update" at bounding box center [462, 209] width 925 height 419
type input "J"
click at [258, 193] on input "Jan / May / Aug / Nov" at bounding box center [462, 192] width 445 height 27
type input "Feb / May / Aug / Nov"
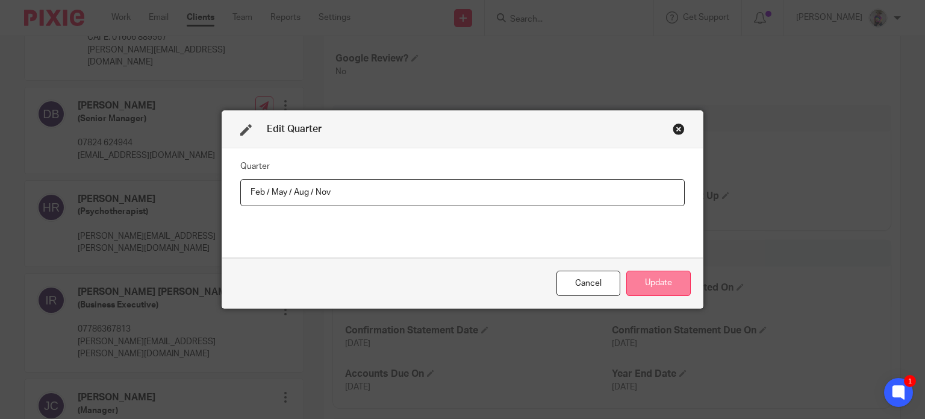
click at [644, 284] on button "Update" at bounding box center [659, 284] width 64 height 26
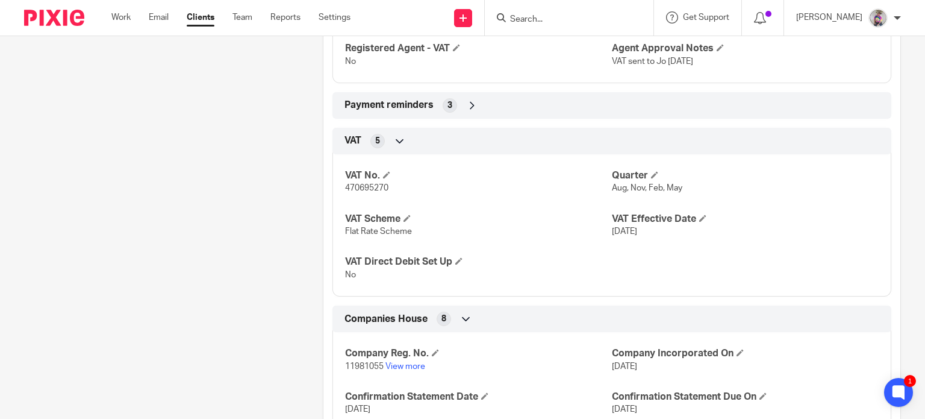
scroll to position [759, 0]
click at [651, 174] on span at bounding box center [654, 174] width 7 height 7
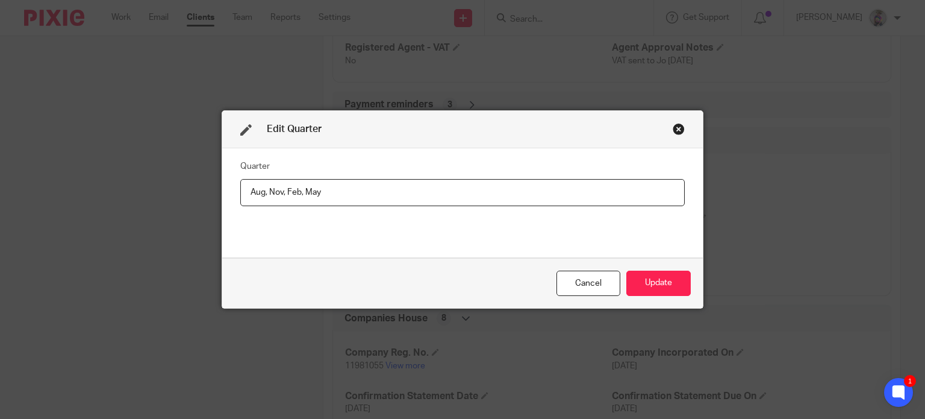
drag, startPoint x: 282, startPoint y: 190, endPoint x: 227, endPoint y: 187, distance: 55.5
click at [227, 187] on div "Quarter Aug, Nov, Feb, May" at bounding box center [462, 202] width 481 height 109
click at [301, 192] on input "Feb, May" at bounding box center [462, 192] width 445 height 27
click at [261, 192] on input "Feb, May / Aug, Nov," at bounding box center [462, 192] width 445 height 27
click at [306, 196] on input "Feb / May / Aug, Nov," at bounding box center [462, 192] width 445 height 27
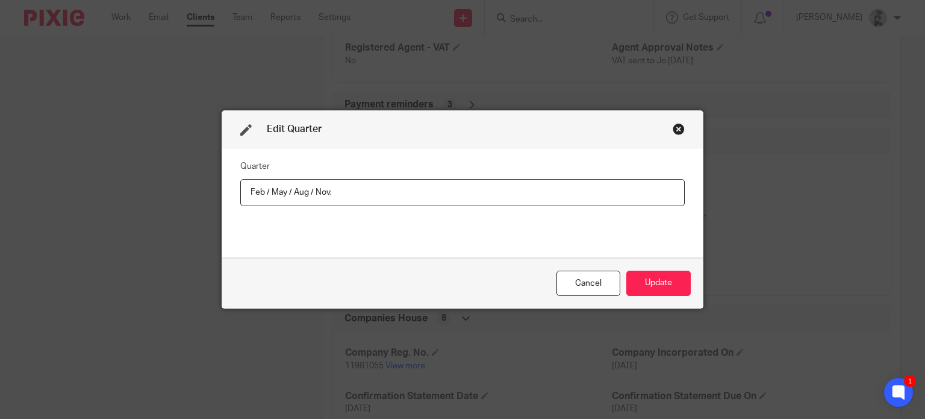
click at [342, 193] on input "Feb / May / Aug / Nov," at bounding box center [462, 192] width 445 height 27
type input "Feb / May / Aug / Nov"
click at [647, 279] on button "Update" at bounding box center [659, 284] width 64 height 26
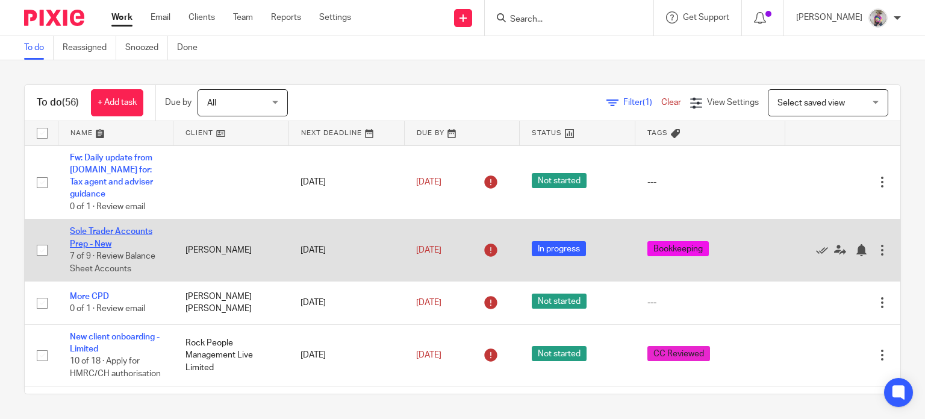
click at [112, 227] on link "Sole Trader Accounts Prep - New" at bounding box center [111, 237] width 83 height 20
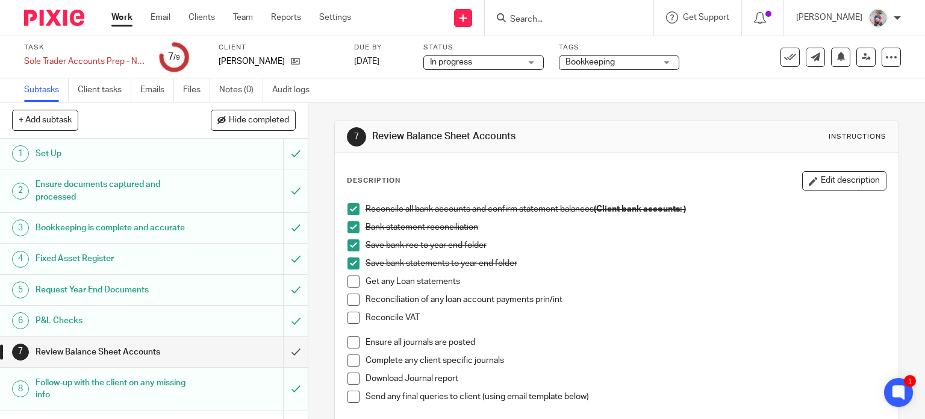
scroll to position [46, 0]
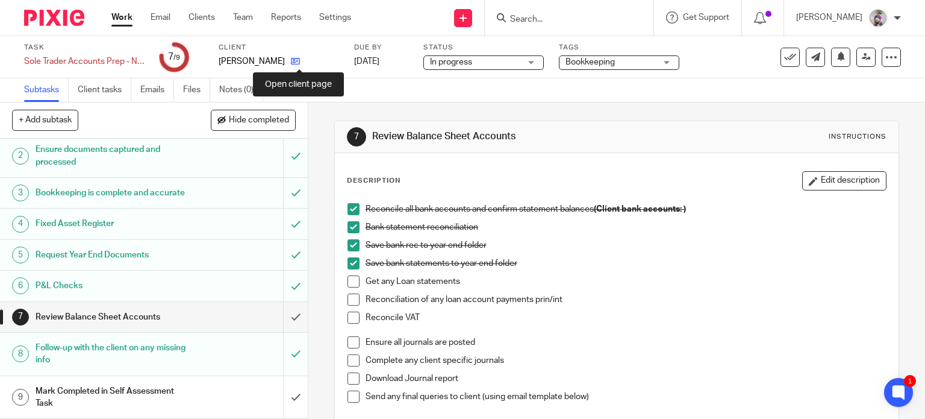
click at [296, 57] on icon at bounding box center [295, 61] width 9 height 9
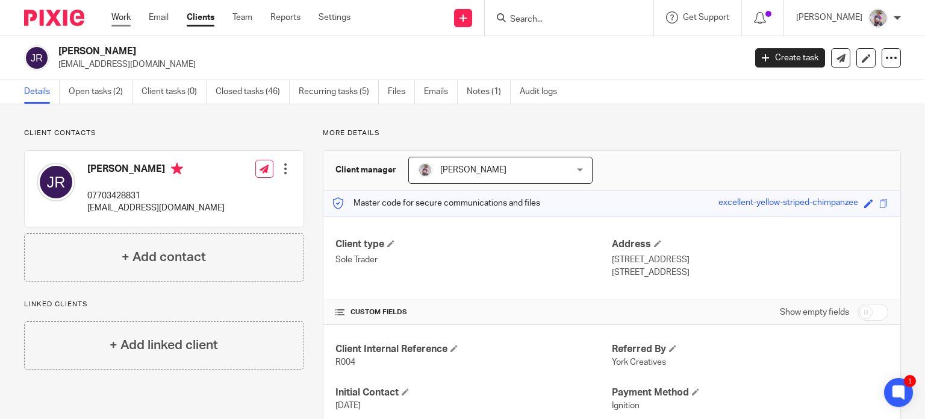
click at [121, 18] on link "Work" at bounding box center [120, 17] width 19 height 12
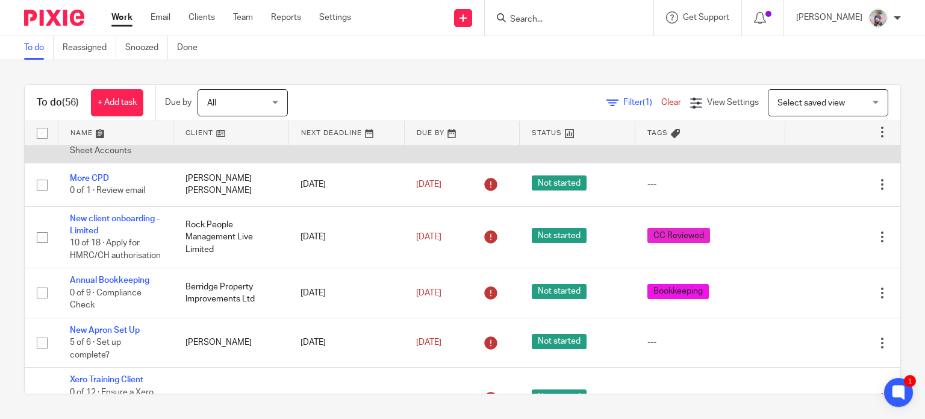
scroll to position [118, 0]
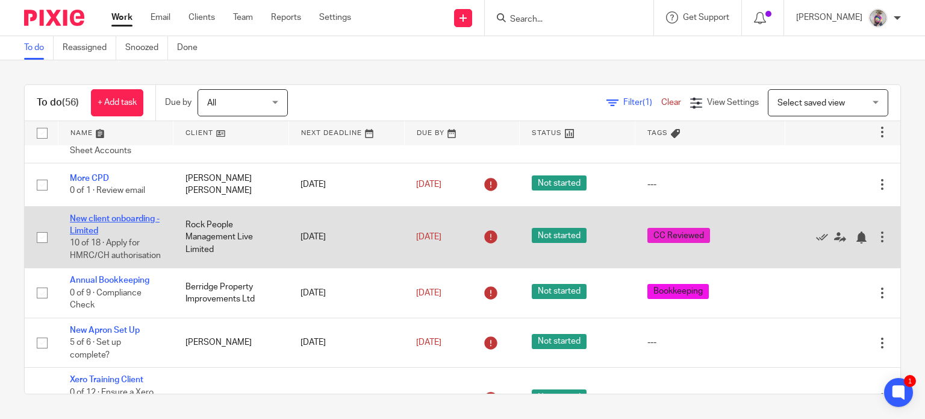
click at [131, 214] on link "New client onboarding - Limited" at bounding box center [115, 224] width 90 height 20
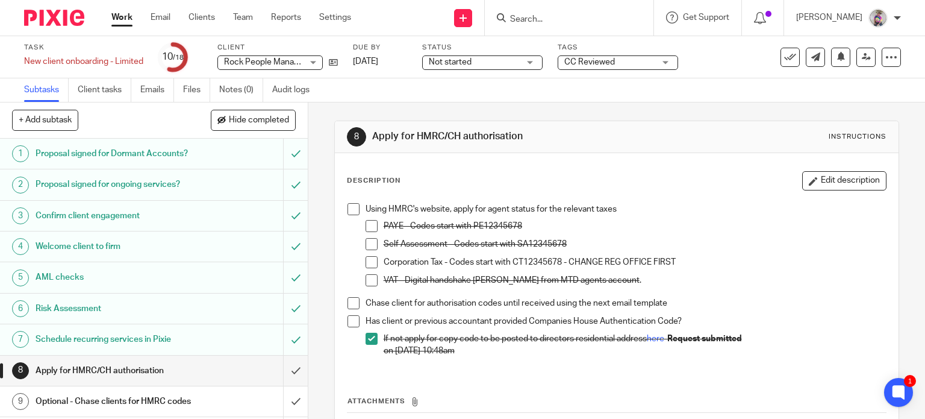
click at [311, 61] on div "Rock People Management Live Limited Rock People Management Live Limited" at bounding box center [270, 62] width 105 height 14
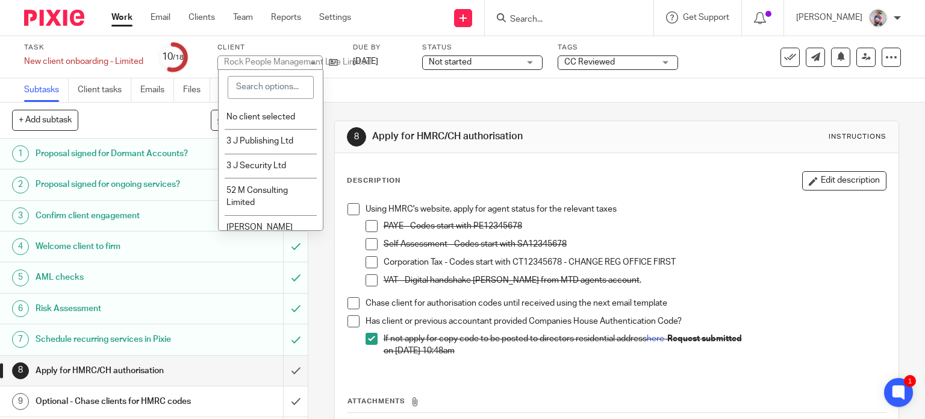
click at [311, 61] on div "Rock People Management Live Limited" at bounding box center [297, 62] width 147 height 8
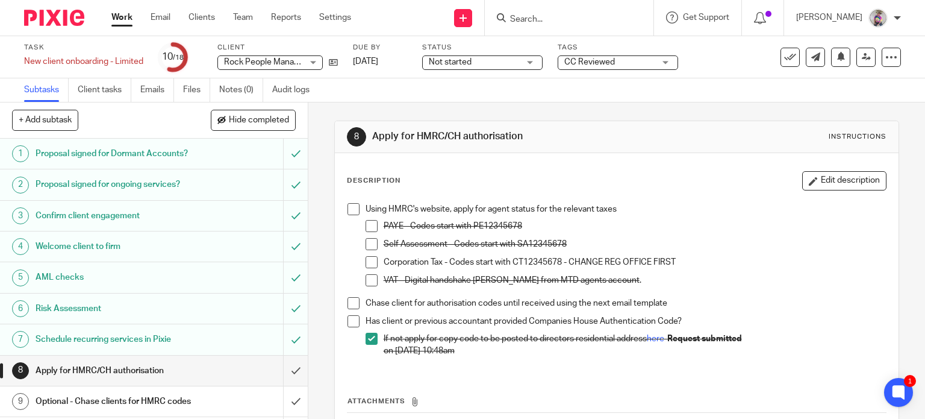
click at [313, 62] on div "Rock People Management Live Limited Rock People Management Live Limited" at bounding box center [270, 62] width 105 height 14
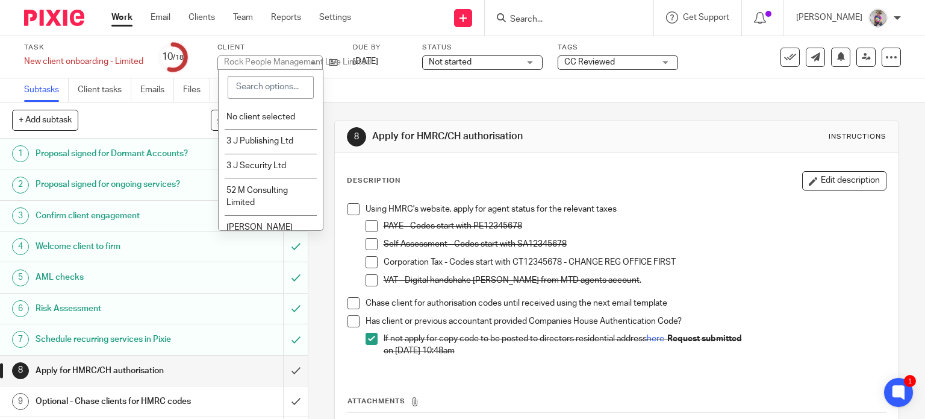
click at [313, 62] on div "Rock People Management Live Limited" at bounding box center [297, 62] width 147 height 8
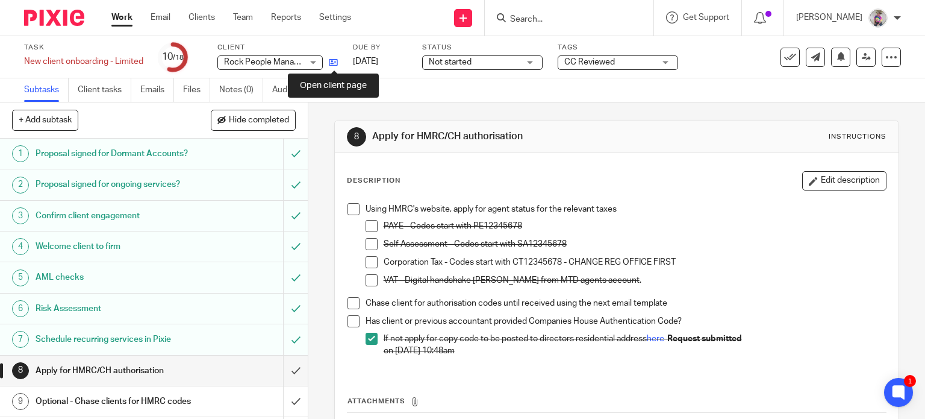
click at [338, 64] on icon at bounding box center [333, 62] width 9 height 9
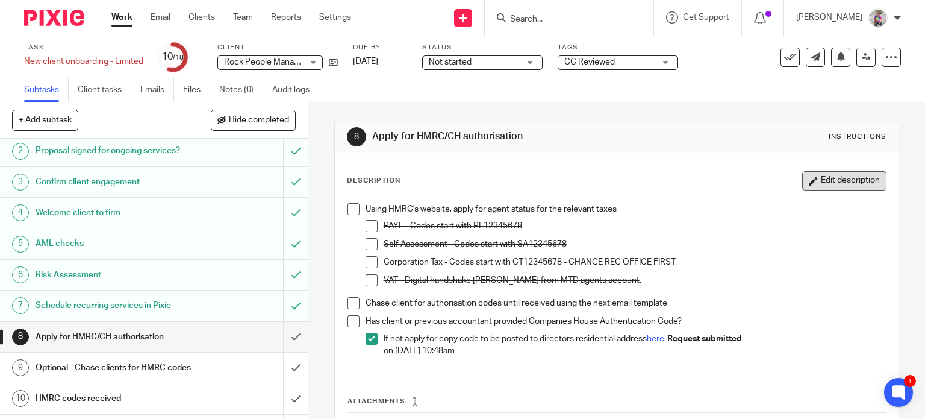
click at [822, 186] on button "Edit description" at bounding box center [845, 180] width 84 height 19
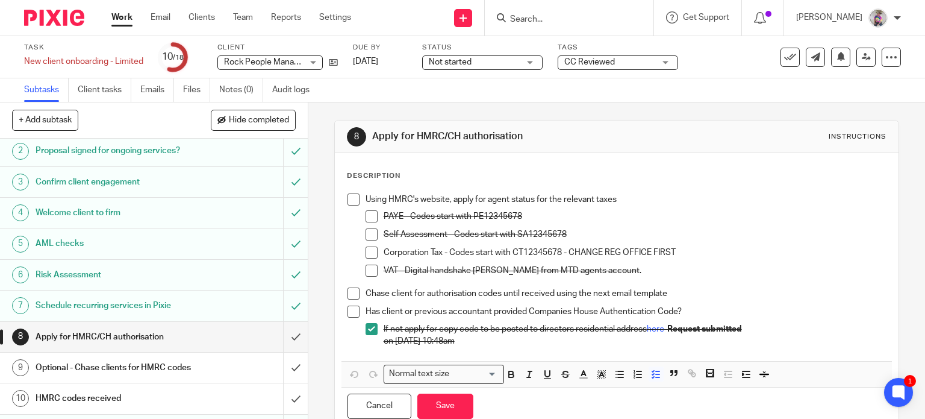
click at [766, 332] on p "If not apply for copy code to be posted to directors residential address here -…" at bounding box center [635, 329] width 503 height 12
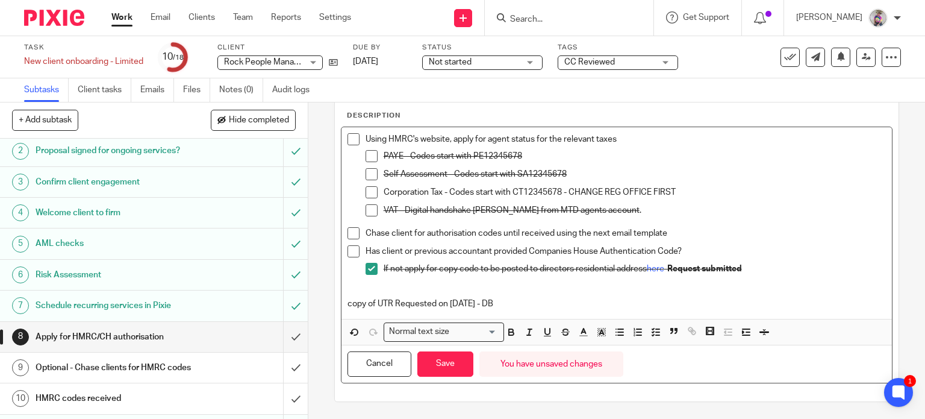
scroll to position [60, 0]
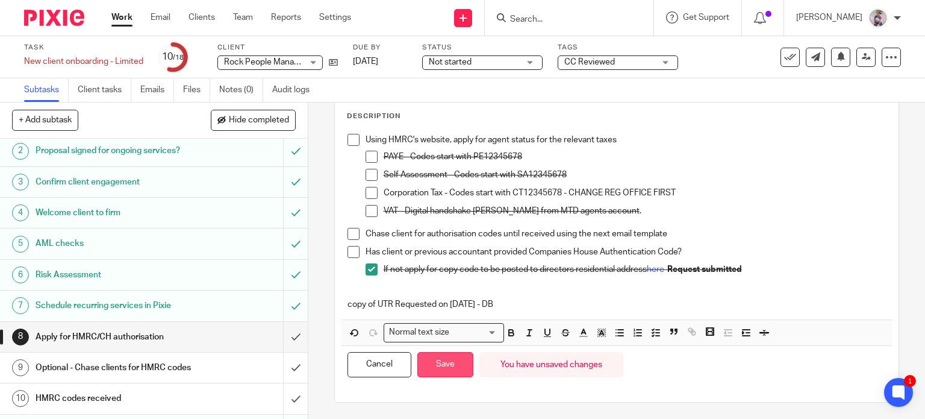
click at [452, 369] on button "Save" at bounding box center [446, 365] width 56 height 26
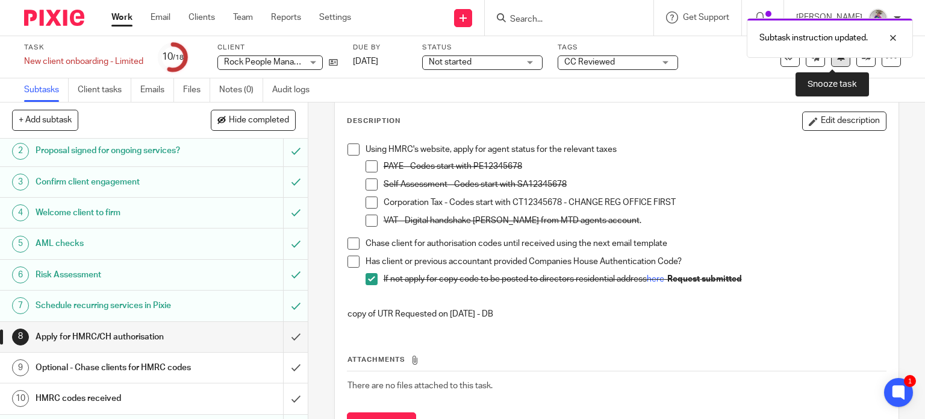
click at [837, 61] on button at bounding box center [840, 57] width 19 height 19
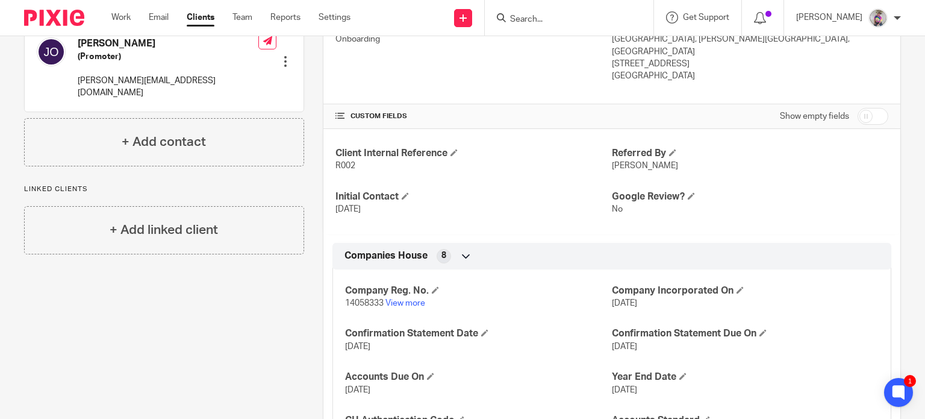
scroll to position [230, 0]
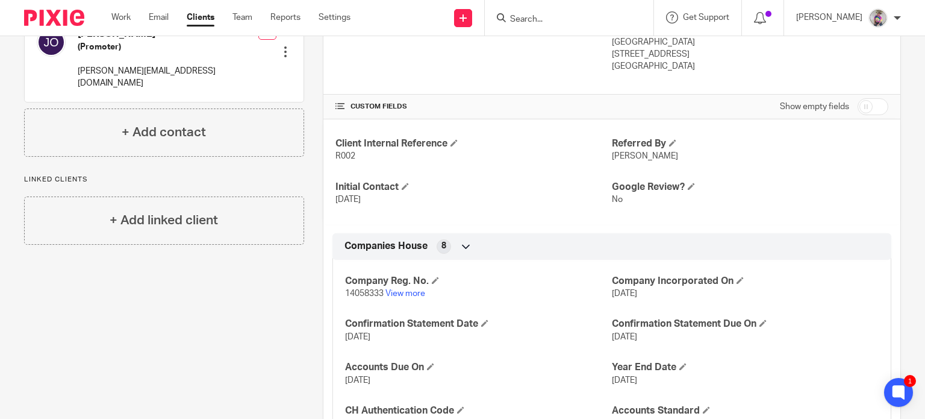
click at [365, 289] on span "14058333" at bounding box center [364, 293] width 39 height 8
copy p "14058333"
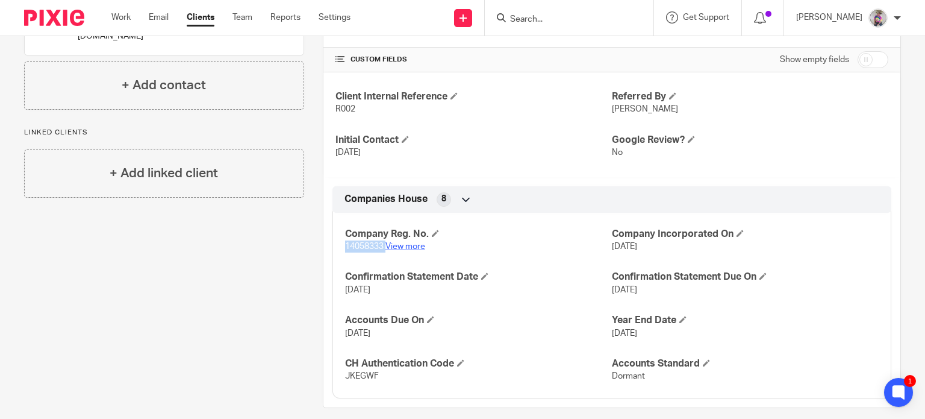
scroll to position [277, 0]
click at [414, 242] on link "View more" at bounding box center [406, 246] width 40 height 8
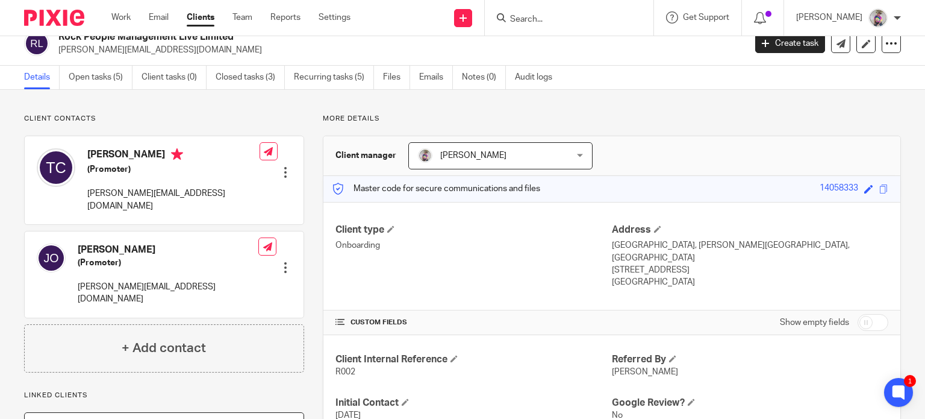
scroll to position [0, 0]
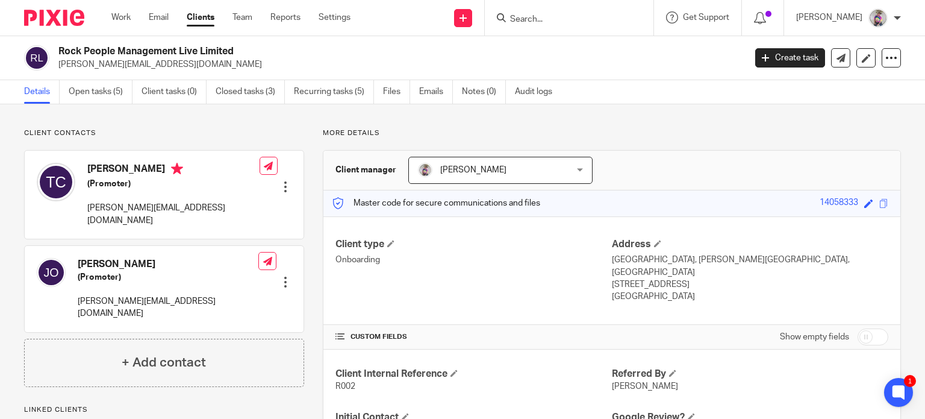
click at [577, 15] on input "Search" at bounding box center [563, 19] width 108 height 11
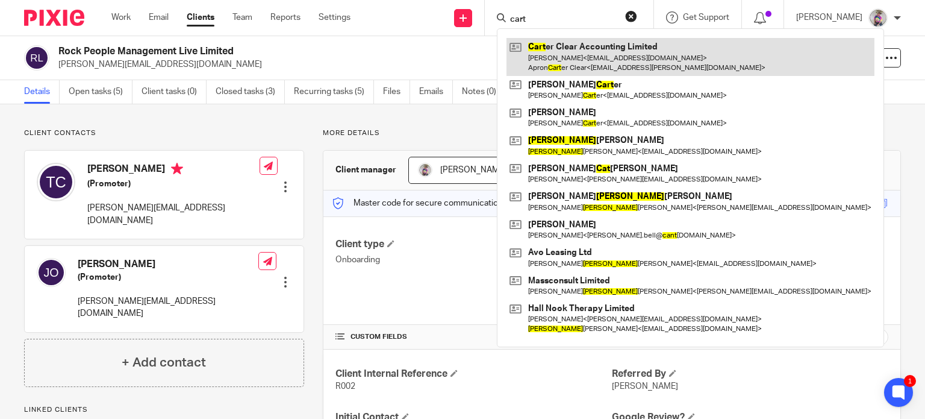
type input "cart"
click at [591, 47] on link at bounding box center [691, 56] width 368 height 37
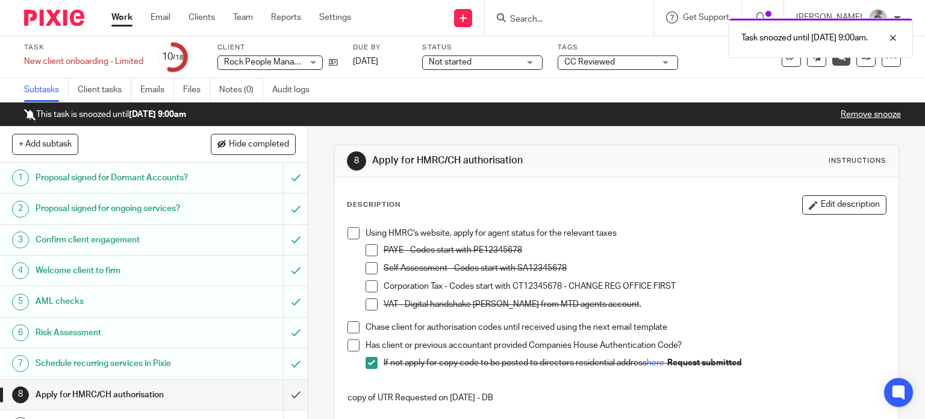
click at [123, 17] on link "Work" at bounding box center [121, 17] width 21 height 12
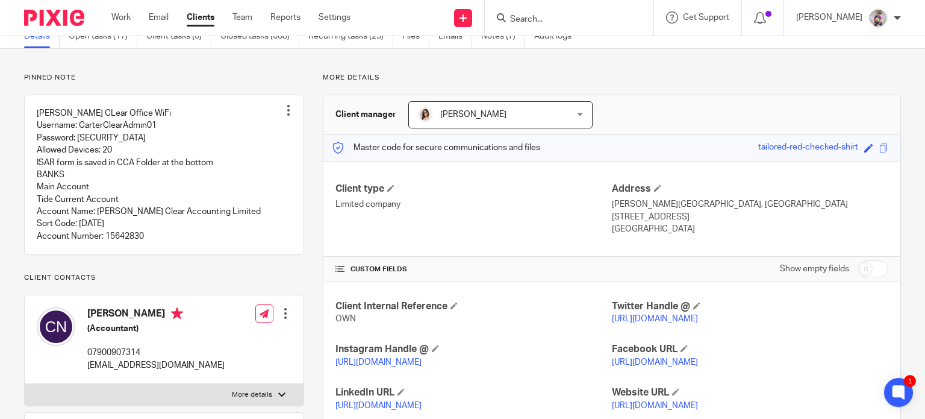
scroll to position [55, 0]
click at [648, 188] on h4 "Address" at bounding box center [750, 189] width 277 height 13
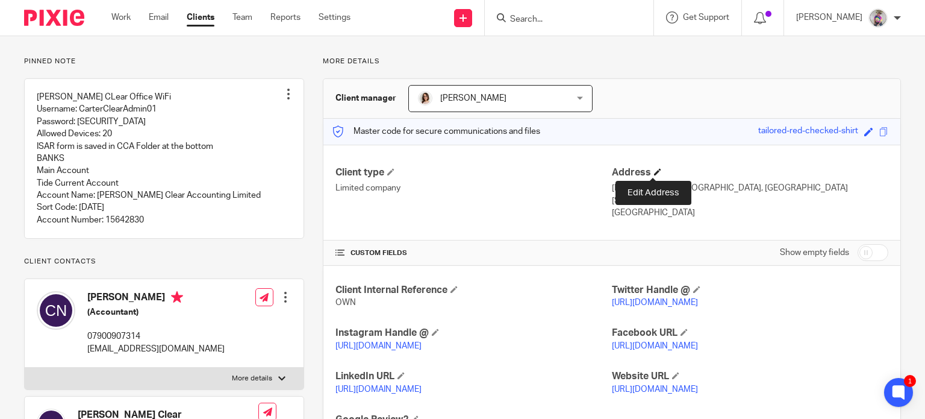
click at [654, 171] on span at bounding box center [657, 171] width 7 height 7
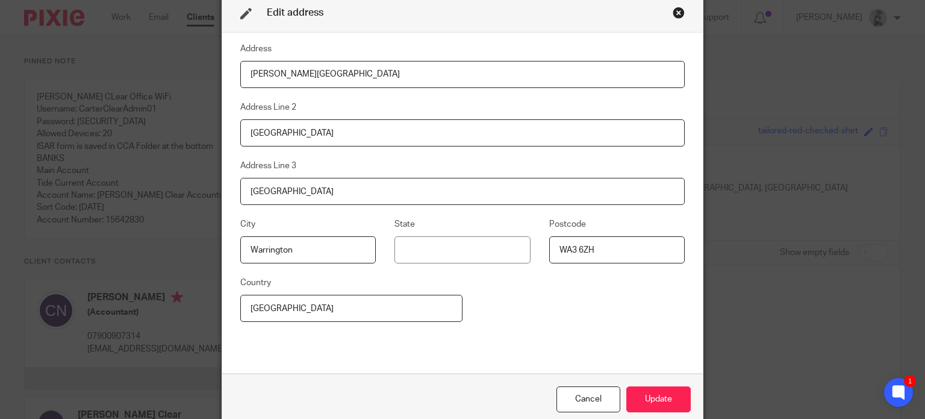
drag, startPoint x: 345, startPoint y: 76, endPoint x: 174, endPoint y: 76, distance: 171.7
click at [174, 76] on div "Edit address Address [PERSON_NAME] House Address Line [GEOGRAPHIC_DATA] Address…" at bounding box center [462, 209] width 925 height 419
type input "Genesis Centre"
drag, startPoint x: 318, startPoint y: 134, endPoint x: 202, endPoint y: 135, distance: 116.3
click at [202, 135] on div "Edit address Address Genesis Centre Address Line [GEOGRAPHIC_DATA] Address Line…" at bounding box center [462, 209] width 925 height 419
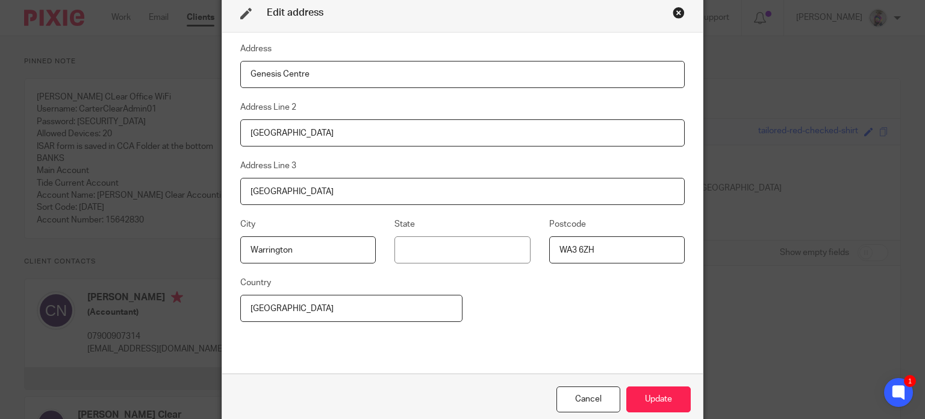
type input "C"
type input "[PERSON_NAME] Field"
click at [313, 193] on input "[GEOGRAPHIC_DATA]" at bounding box center [462, 191] width 445 height 27
type input "Birchwood"
click at [274, 240] on input "Warrington" at bounding box center [308, 249] width 136 height 27
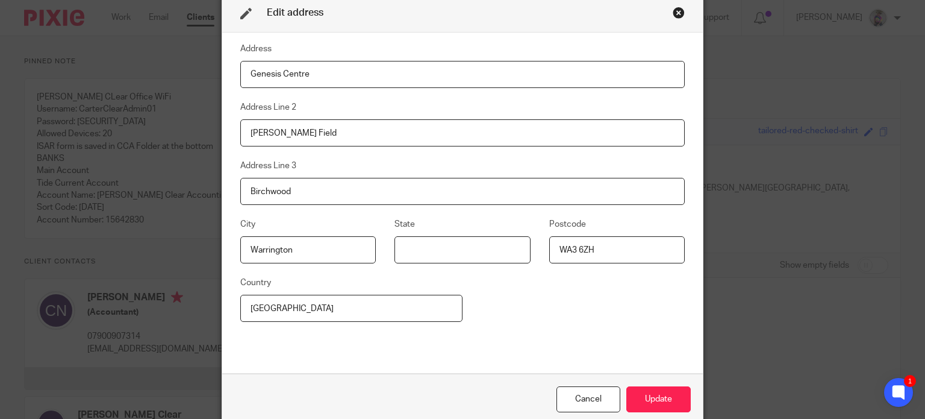
click at [405, 244] on input at bounding box center [463, 249] width 136 height 27
type input "[GEOGRAPHIC_DATA]"
click at [599, 250] on input "WA3 6ZH" at bounding box center [617, 249] width 136 height 27
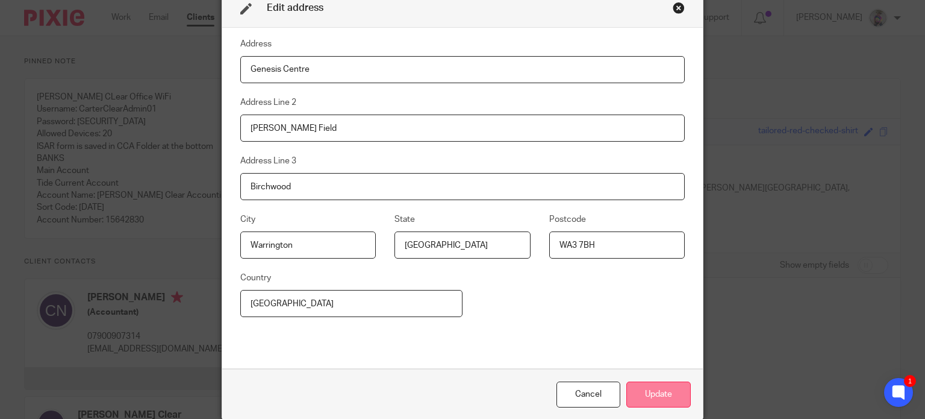
type input "WA3 7BH"
click at [660, 387] on button "Update" at bounding box center [659, 394] width 64 height 26
